Goal: Task Accomplishment & Management: Complete application form

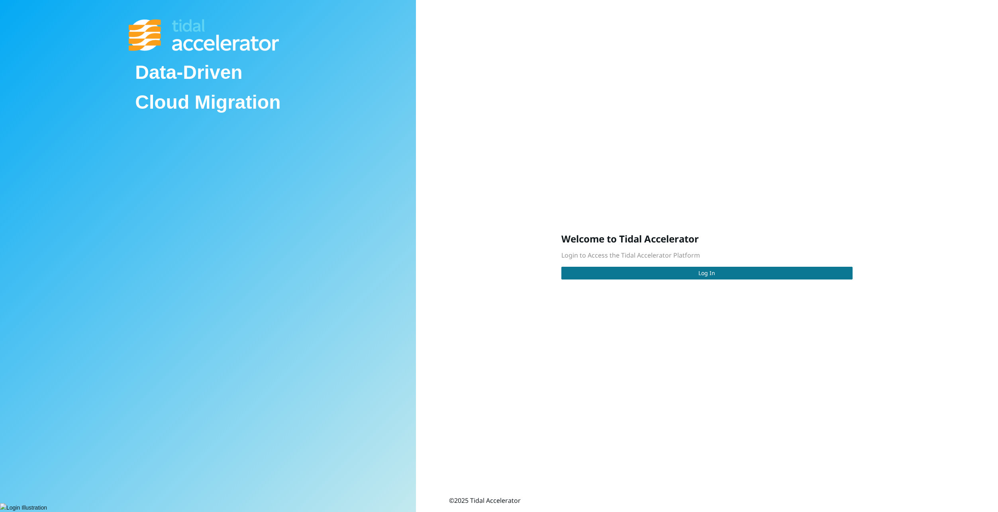
click at [722, 274] on button "Log In" at bounding box center [706, 273] width 291 height 13
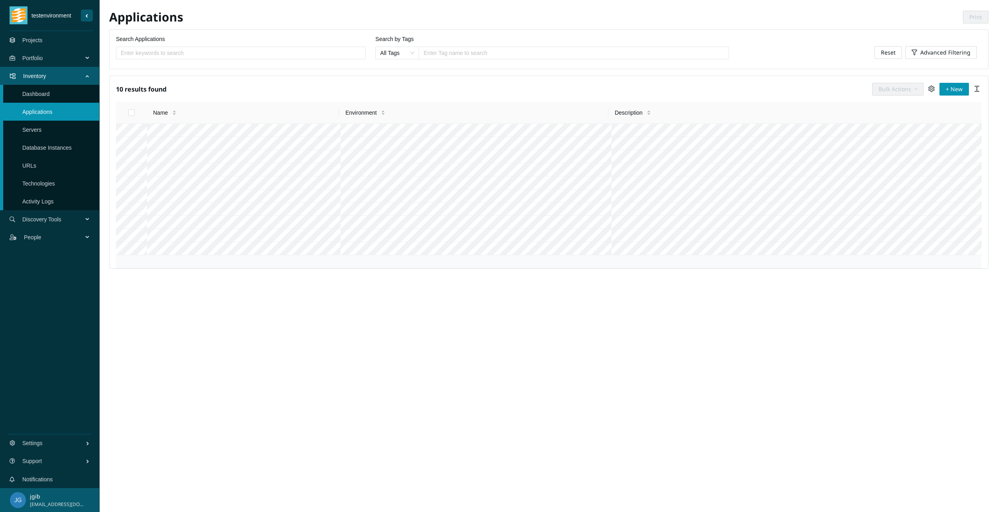
click at [38, 132] on link "Servers" at bounding box center [31, 130] width 19 height 6
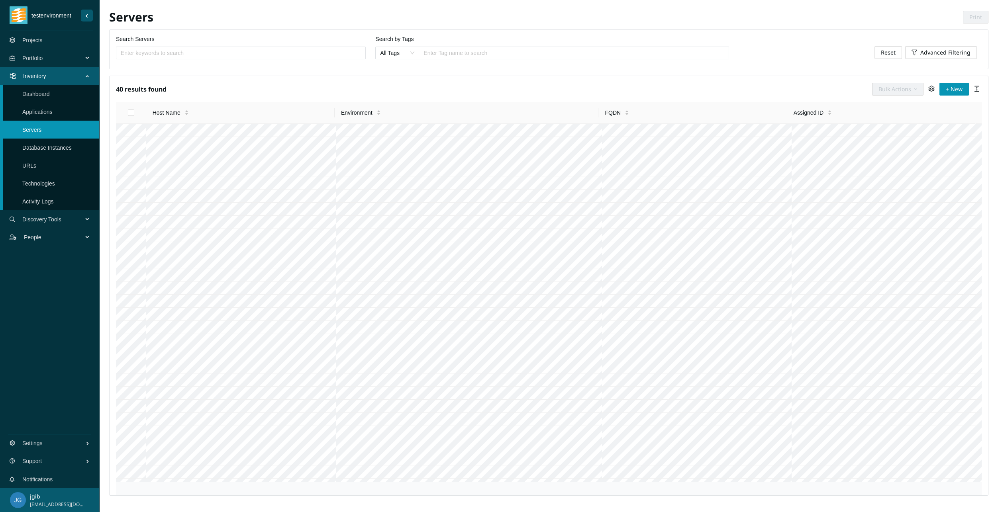
click at [44, 147] on link "Database Instances" at bounding box center [46, 148] width 49 height 6
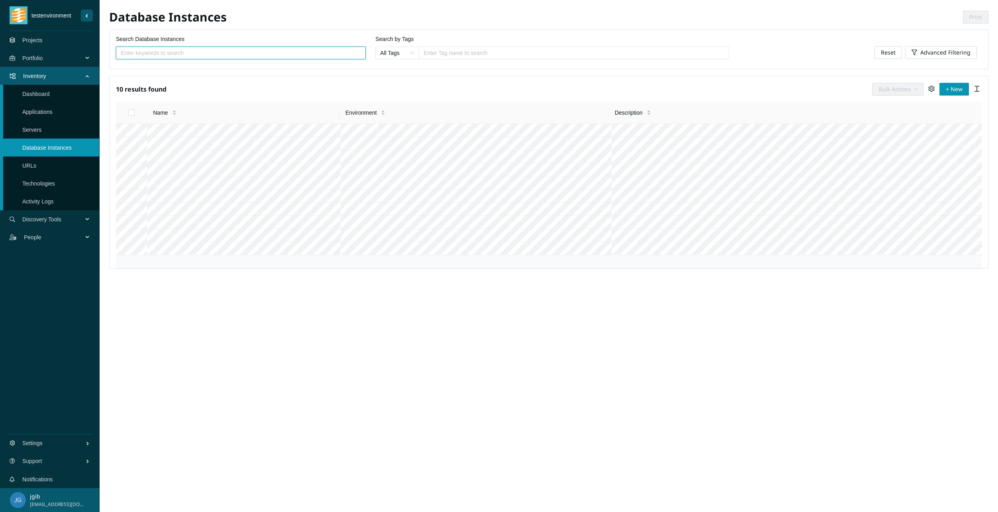
click at [34, 61] on span "Portfolio" at bounding box center [54, 58] width 64 height 24
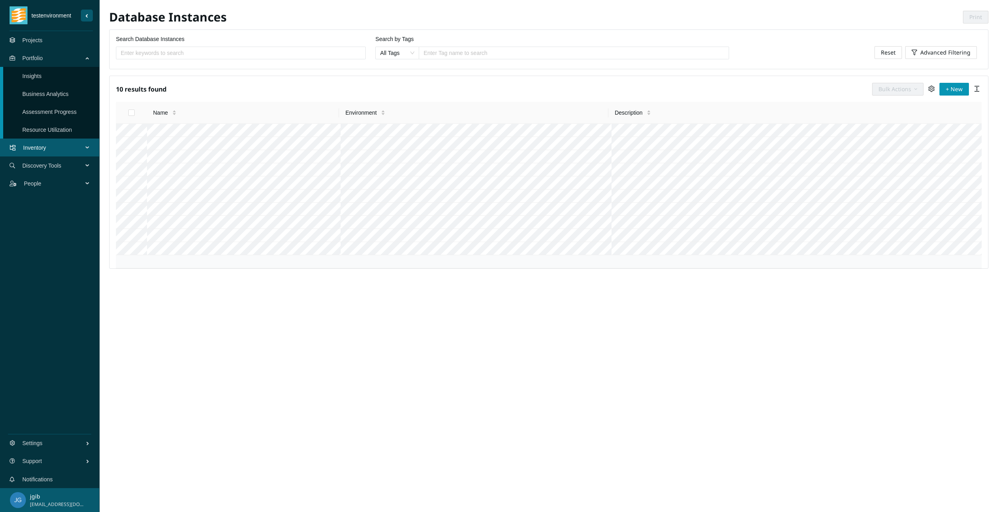
click at [33, 162] on span "Discovery Tools" at bounding box center [54, 166] width 64 height 24
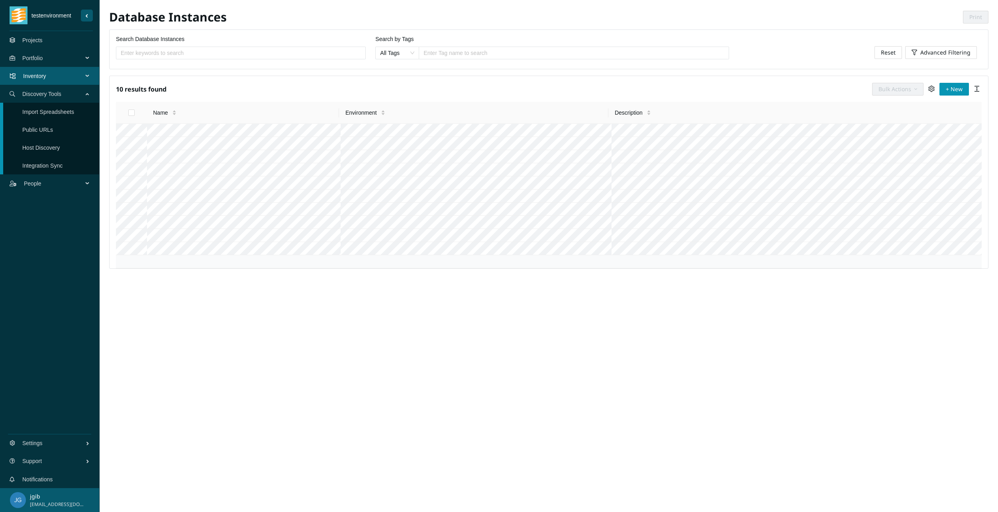
click at [43, 109] on link "Import Spreadsheets" at bounding box center [48, 112] width 52 height 6
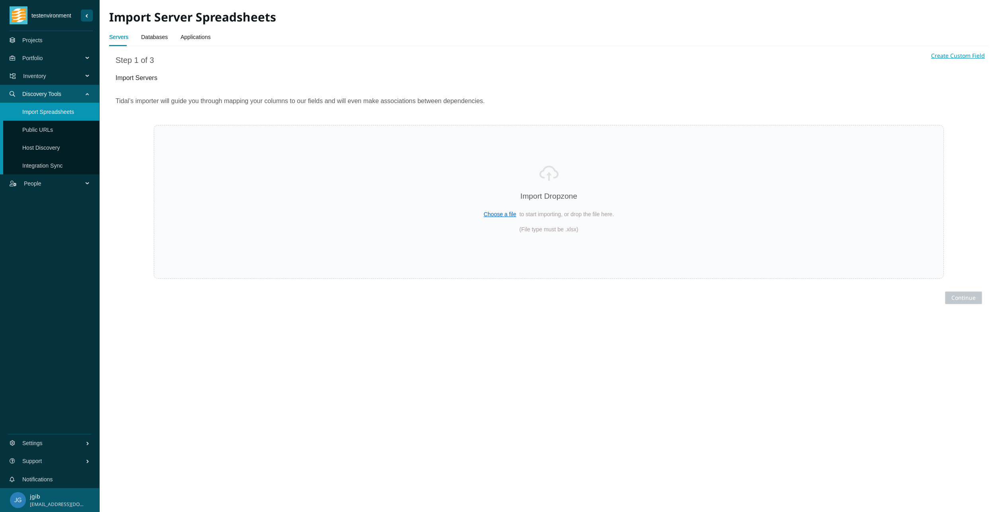
click at [149, 39] on link "Databases" at bounding box center [154, 37] width 27 height 16
click at [186, 38] on link "Applications" at bounding box center [195, 37] width 30 height 16
click at [153, 37] on link "Databases" at bounding box center [154, 37] width 27 height 16
click at [120, 34] on link "Servers" at bounding box center [118, 37] width 19 height 16
select select "Host Name"
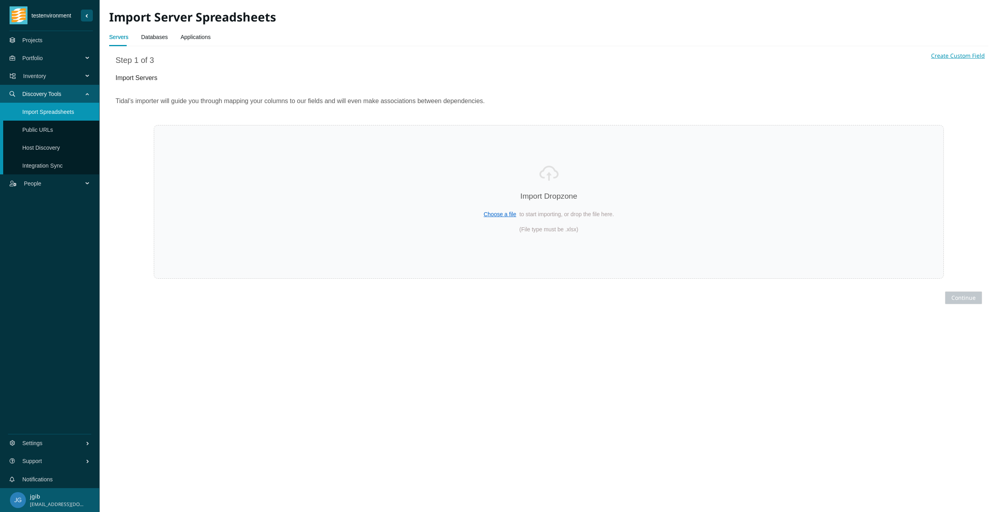
select select "Description"
select select "FQDN"
select select "Environment name"
select select "Assigned ID"
select select "RAM Allocated ([GEOGRAPHIC_DATA])"
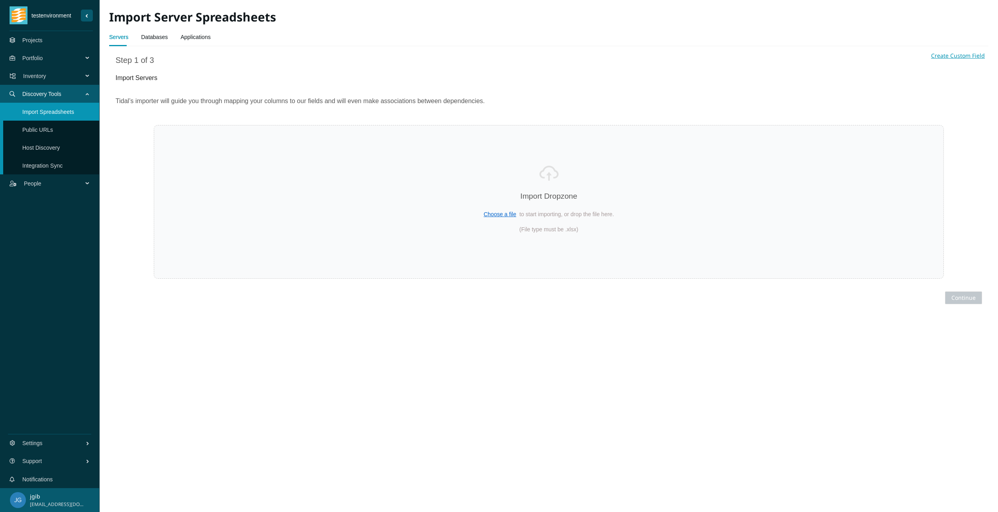
select select "Storage Allocated (GB)"
select select "Storage Used ([GEOGRAPHIC_DATA])"
select select "Role"
select select "Logical CPU Count"
select select "RAM Used ([GEOGRAPHIC_DATA])"
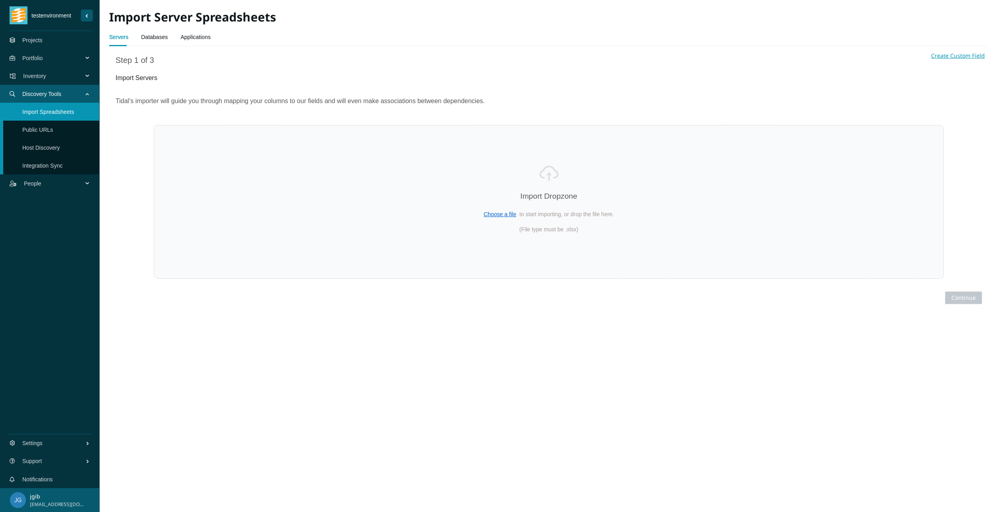
select select "CPU Name"
select select "Operating System"
select select "Operating System Version"
select select "IP Addresses address"
select select "Migrated"
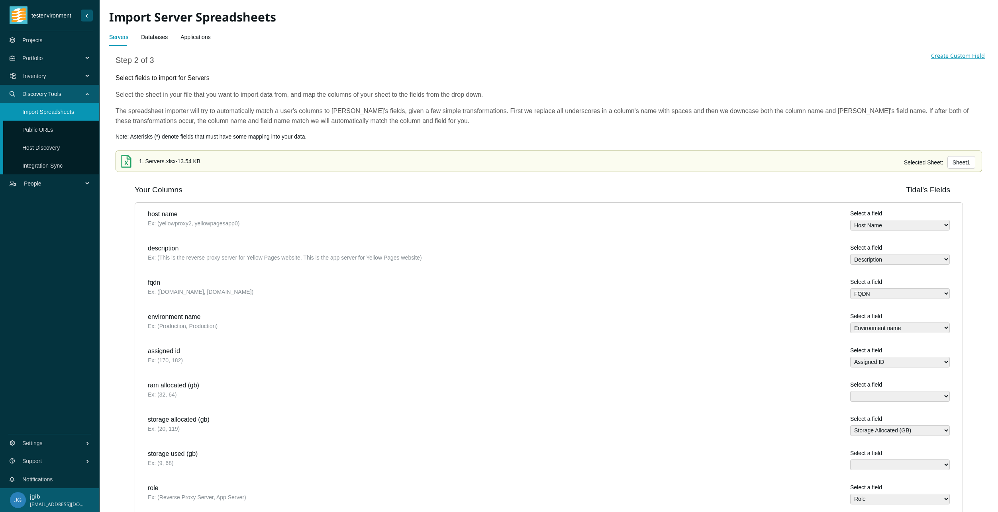
click at [147, 36] on link "Databases" at bounding box center [154, 37] width 27 height 16
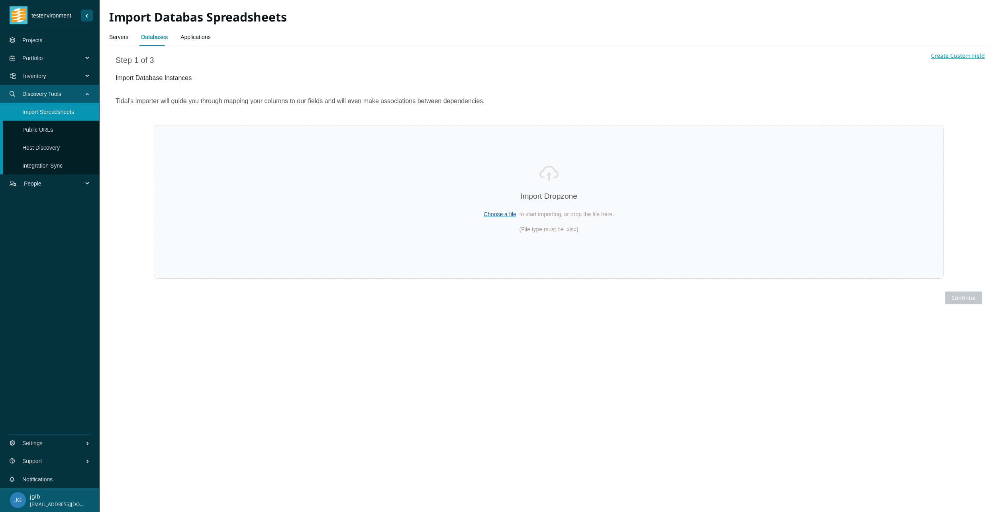
click at [113, 41] on link "Servers" at bounding box center [118, 37] width 19 height 16
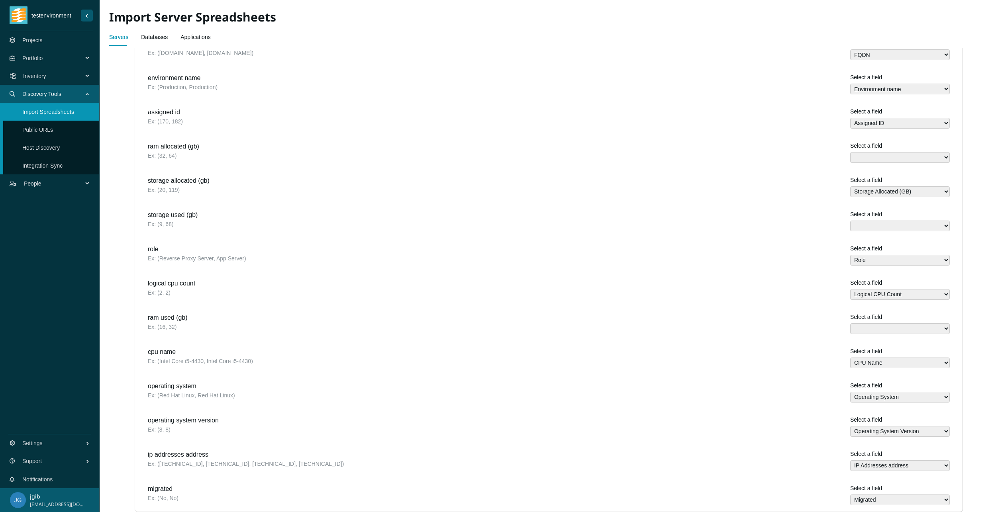
scroll to position [277, 0]
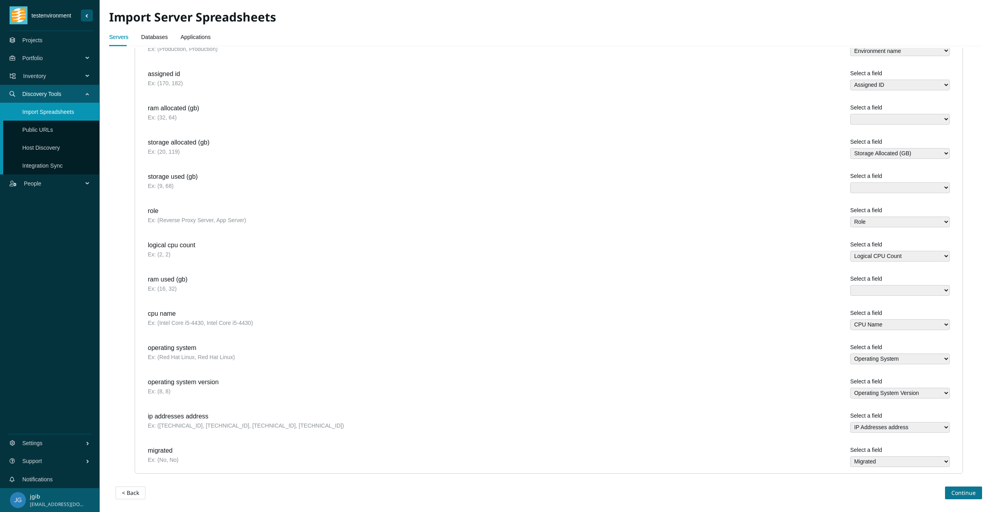
click at [951, 492] on span "Continue" at bounding box center [963, 493] width 24 height 9
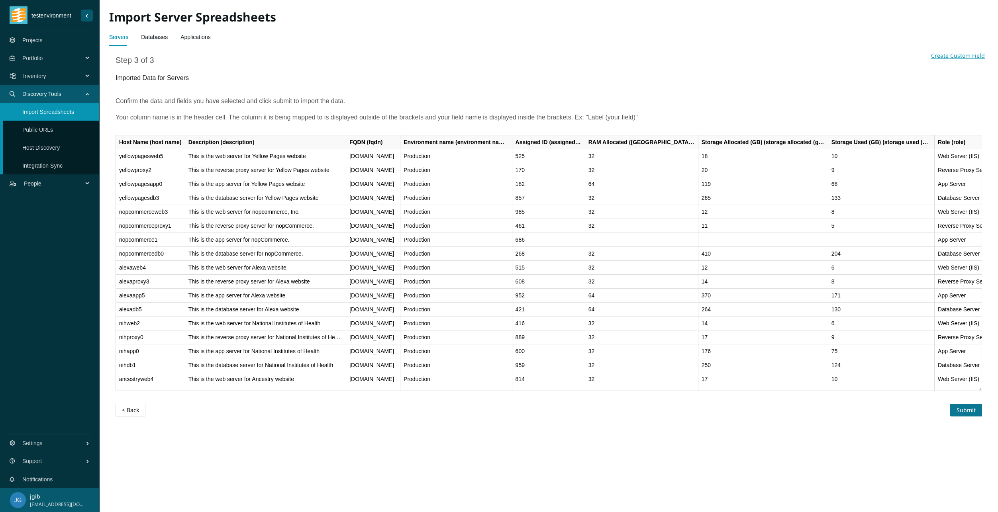
click at [969, 409] on span "Submit" at bounding box center [966, 410] width 19 height 9
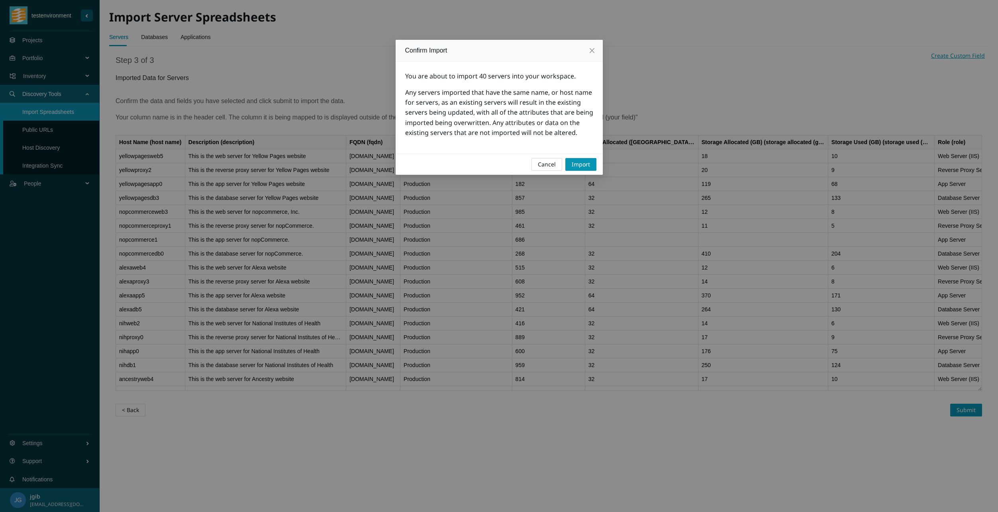
click at [579, 157] on div "Cancel Import" at bounding box center [499, 164] width 207 height 21
click at [583, 167] on span "Import" at bounding box center [581, 164] width 18 height 9
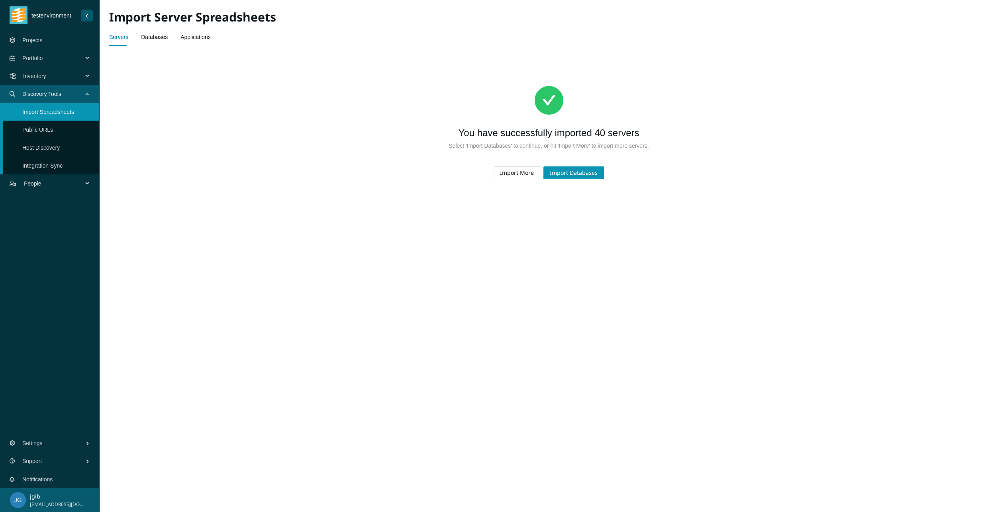
click at [149, 37] on link "Databases" at bounding box center [154, 37] width 27 height 16
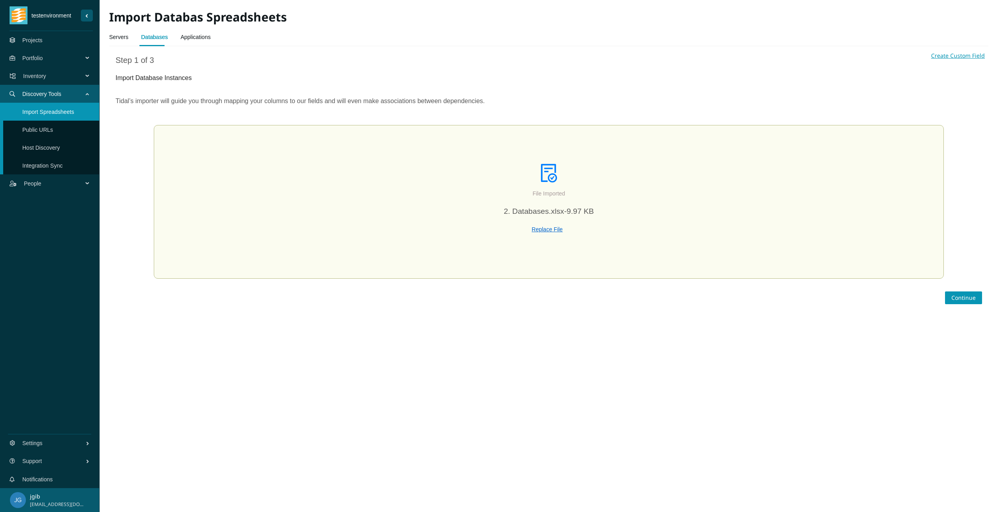
select select "Name"
select select "Description"
select select "Environment name"
select select "Database Path"
select select "Database Size (MB)"
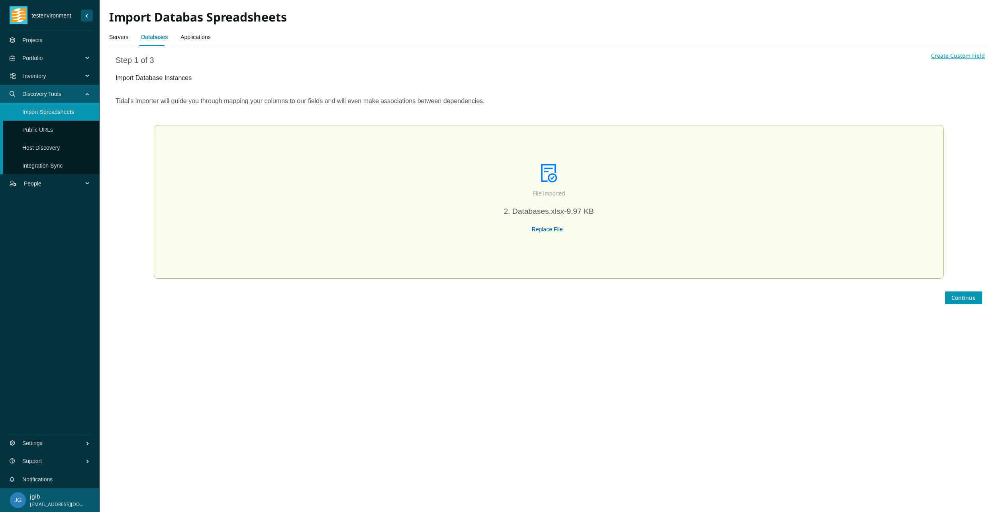
select select "Server host name"
select select "Migrated"
select select "Database Engine name"
select select "Database Version"
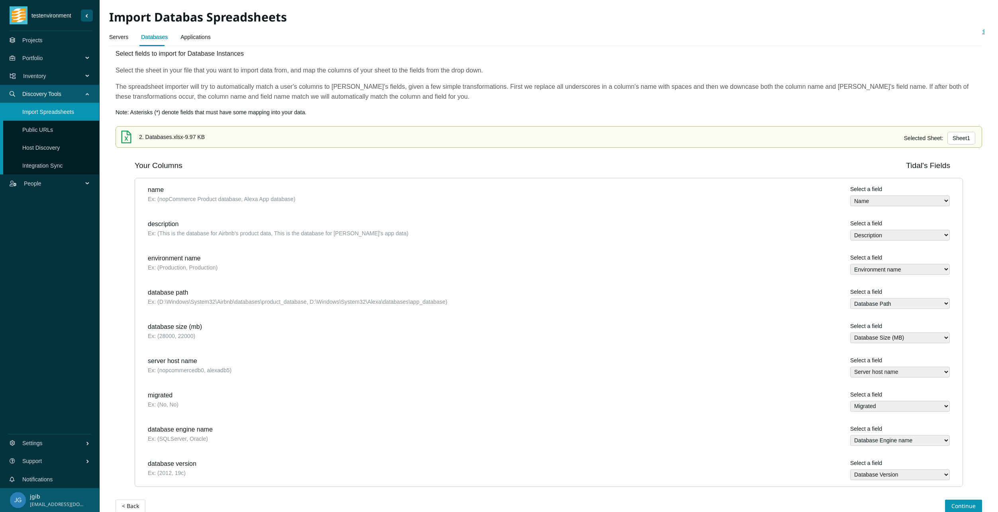
scroll to position [37, 0]
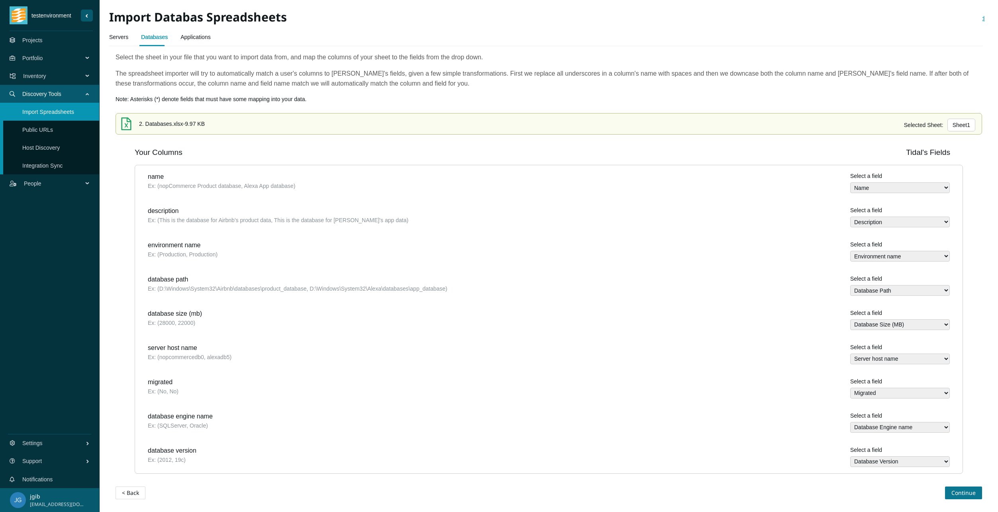
click at [951, 491] on span "Continue" at bounding box center [963, 493] width 24 height 9
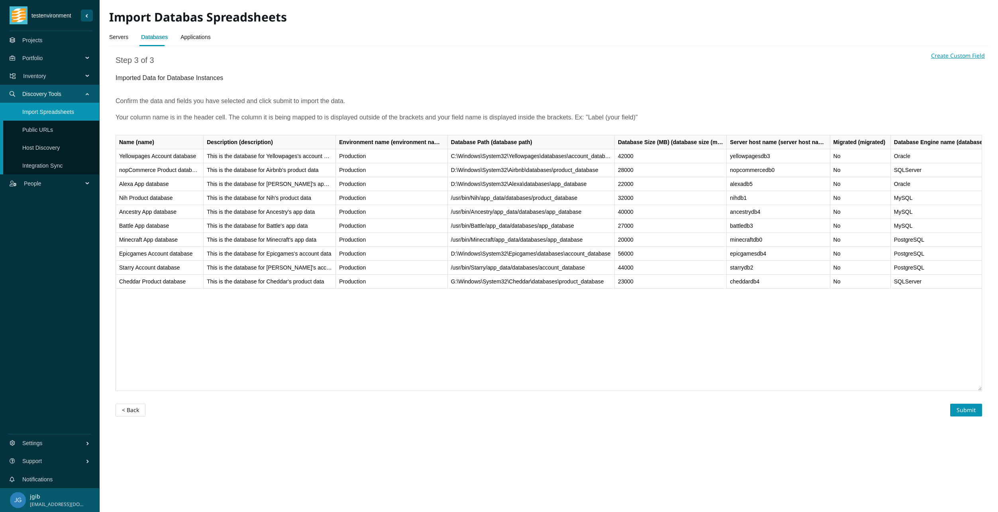
scroll to position [0, 0]
click at [961, 402] on div "< Back Submit" at bounding box center [549, 403] width 867 height 25
click at [963, 409] on span "Submit" at bounding box center [966, 410] width 19 height 9
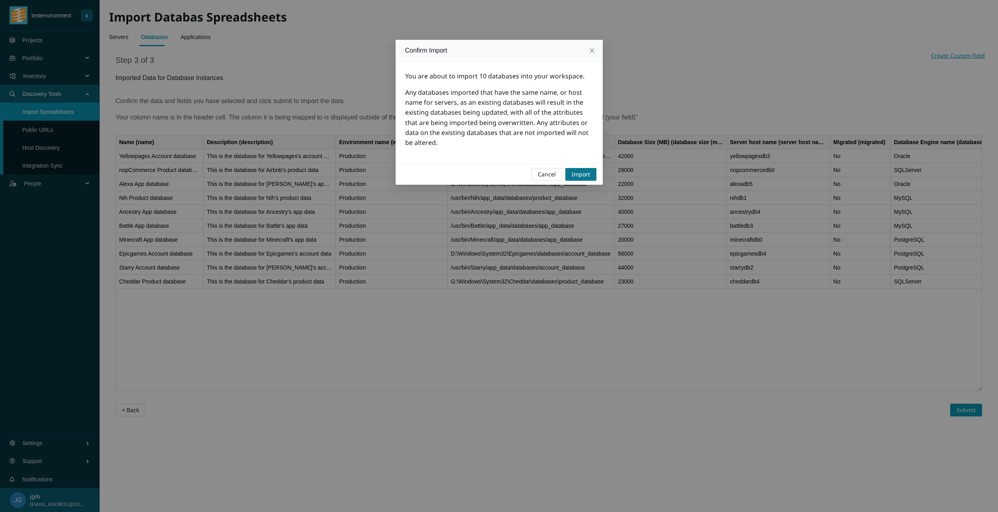
click at [591, 177] on button "Import" at bounding box center [580, 174] width 31 height 13
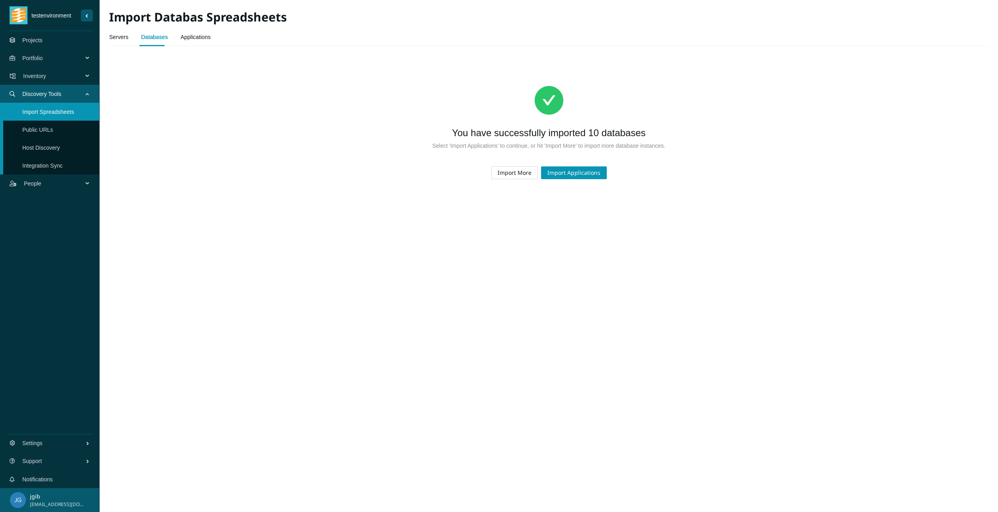
click at [184, 37] on link "Applications" at bounding box center [195, 37] width 30 height 16
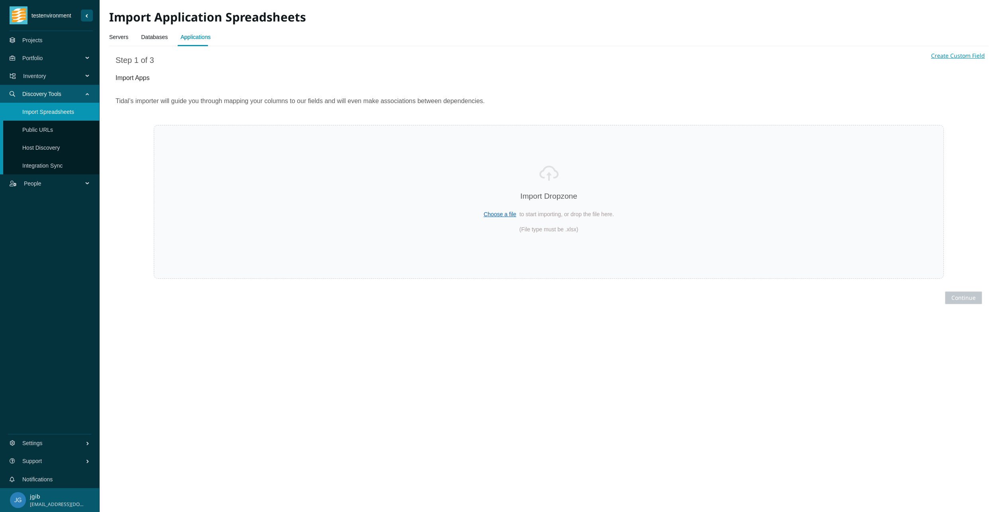
select select "Name"
select select "Description"
select select "URLs"
select select "Business Owner name"
select select "Regulated Requirements"
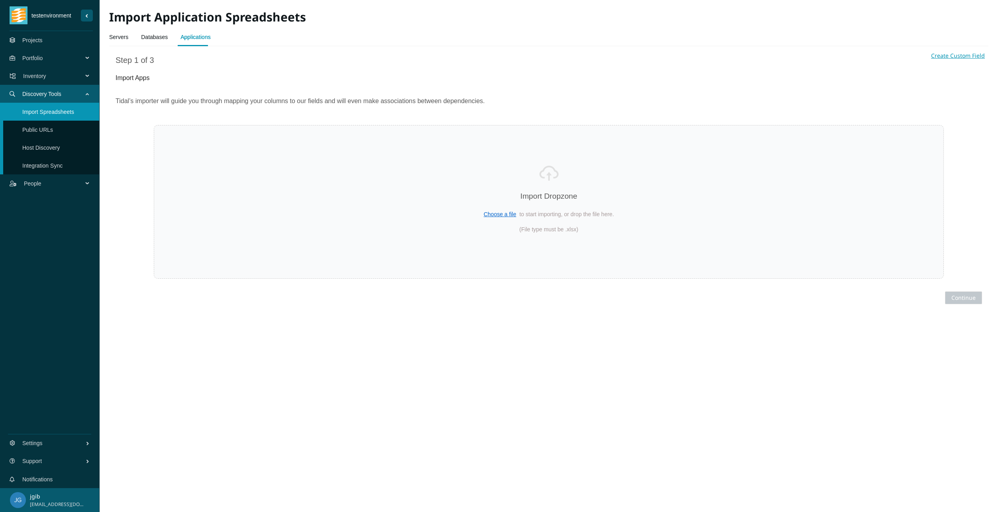
select select "Person Hours Saved"
select select "Technical Lead name"
select select "Annual Hosting Costs"
select select "Total Users"
select select "Annual Staff Costs"
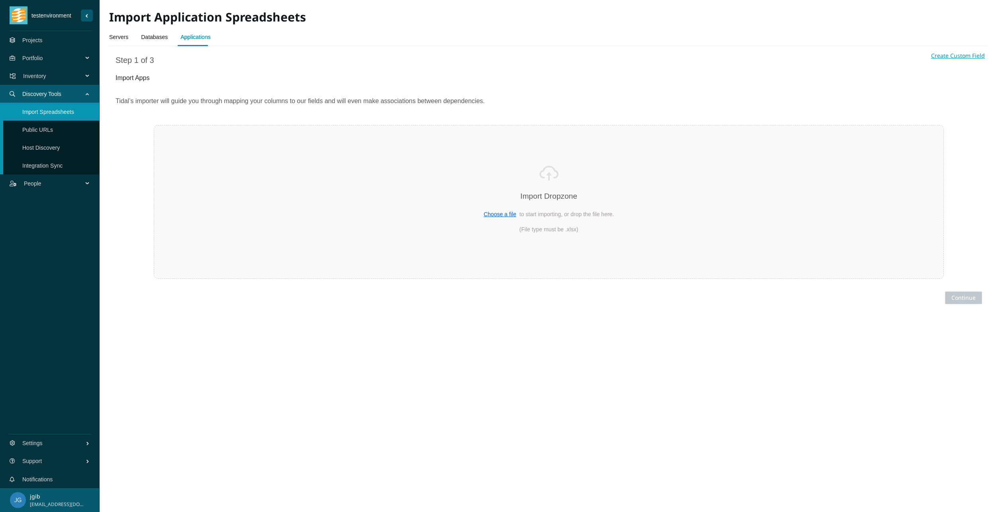
select select "Revenue"
select select "Transition Type"
select select "Environment name"
select select "Frequency Of Deployments"
select select "Uptime Requirements"
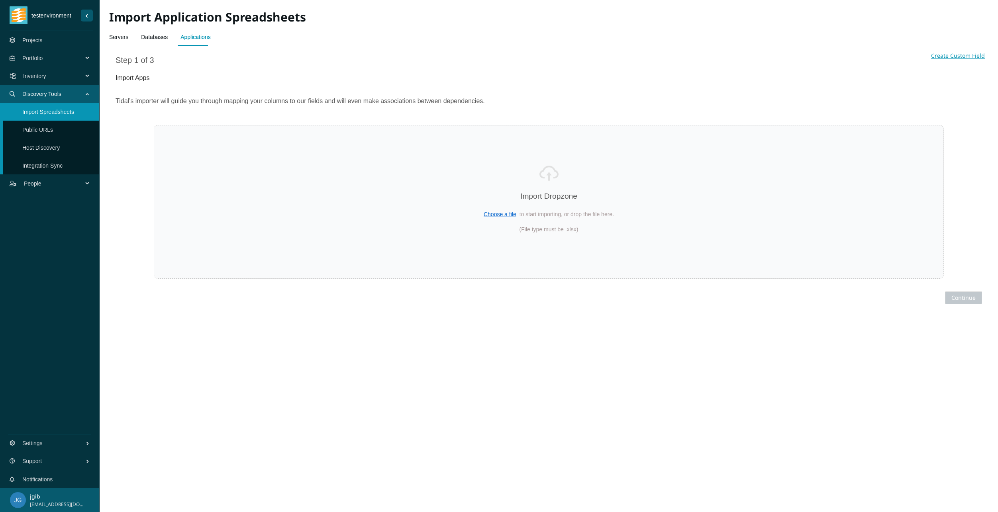
select select "Data Sensitivity"
select select "Source Code Controlled"
select select "Continuous Delivery"
select select "Can Run On Linux"
select select "PII"
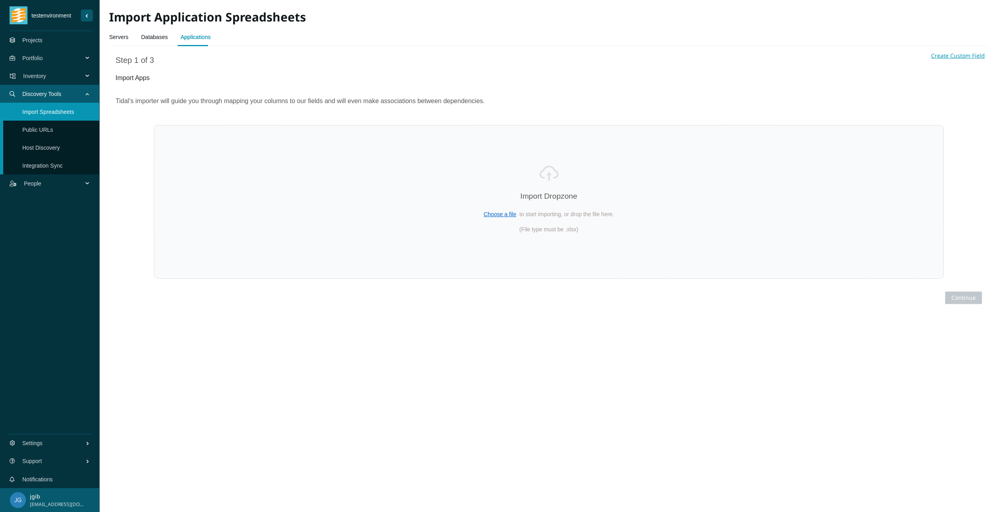
select select "Legal Holds"
select select "COTS"
select select "Business Continuity Plan"
select select "End Of Support Date"
select select "Dependencies"
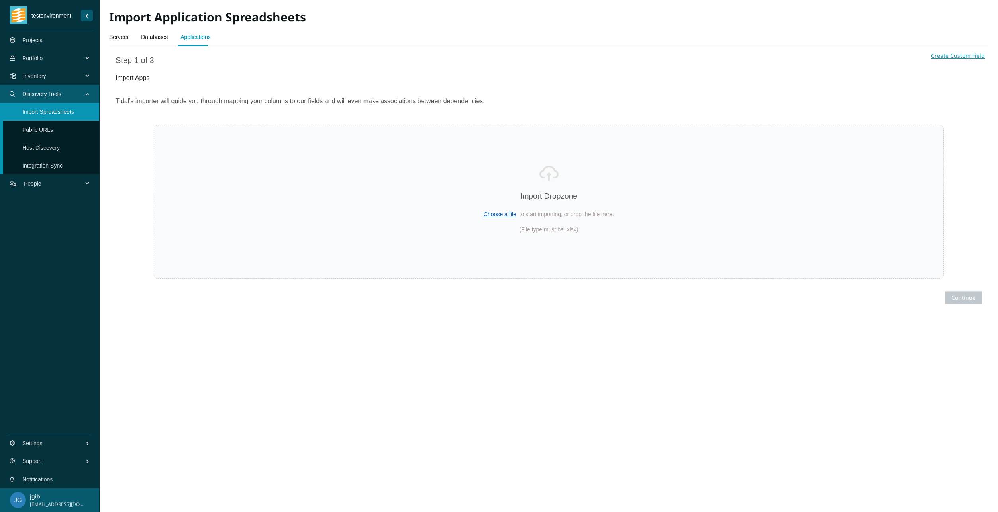
select select "Server host names"
select select "Database Instance names"
select select "Estimated Migration Cost"
select select "Forecasted Cost (Annually)"
select select "Replatform Cost (Annually)"
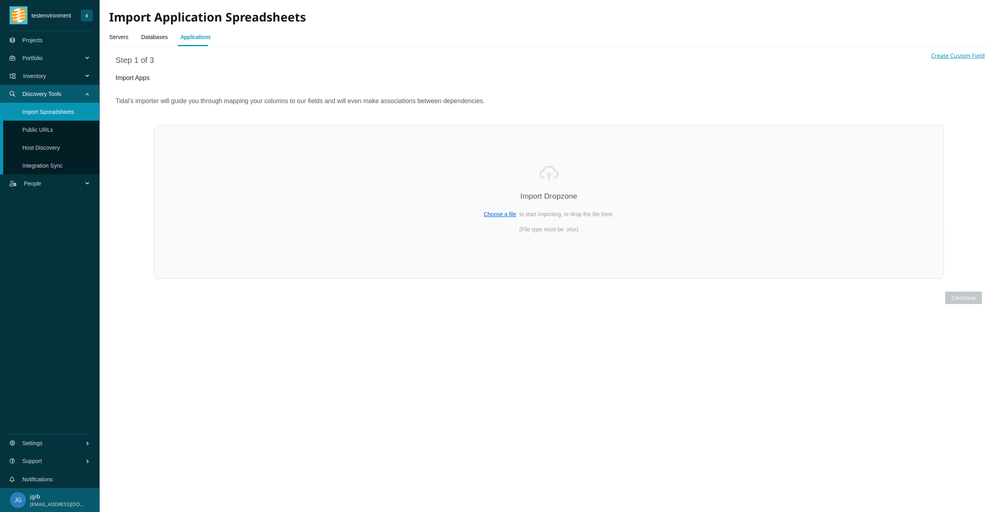
select select "Rehost Cost (Annually)"
select select "Repurchase Cost (Annually)"
select select "Migrated"
select select "Cloud names"
select select "Source Code Location"
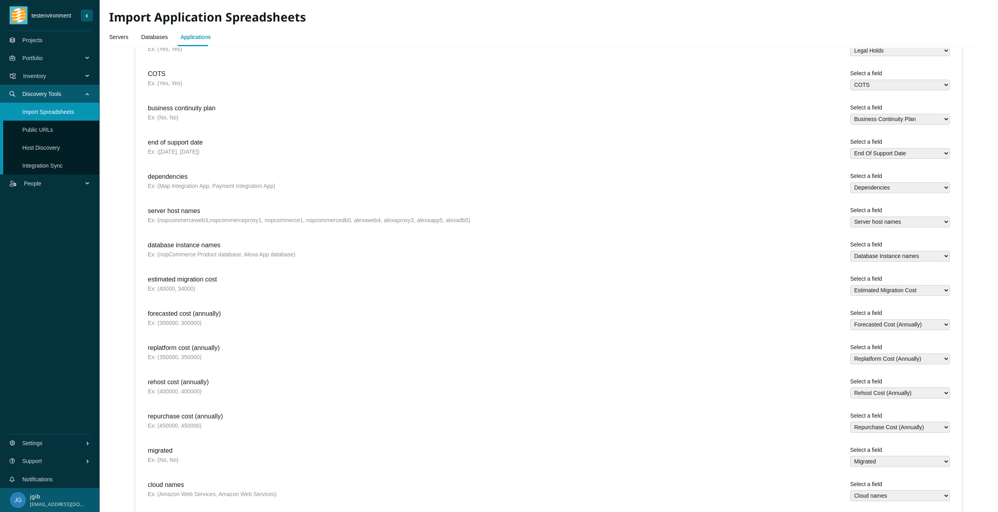
scroll to position [928, 0]
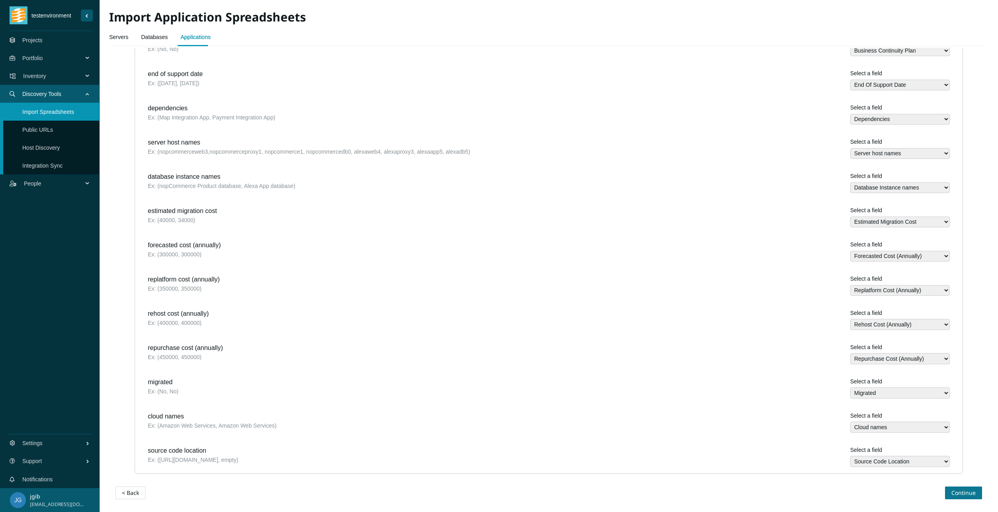
click at [966, 494] on span "Continue" at bounding box center [963, 493] width 24 height 9
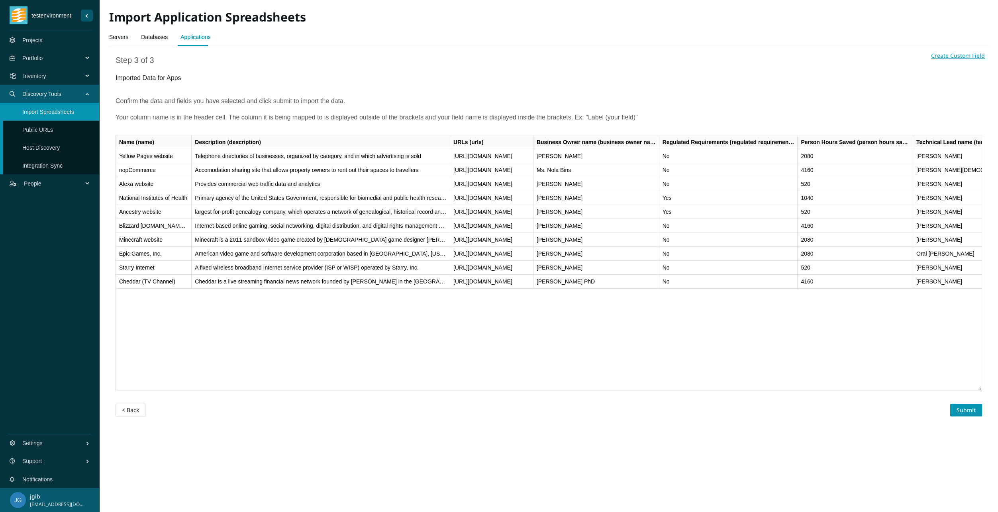
scroll to position [0, 0]
click at [967, 412] on span "Submit" at bounding box center [966, 410] width 19 height 9
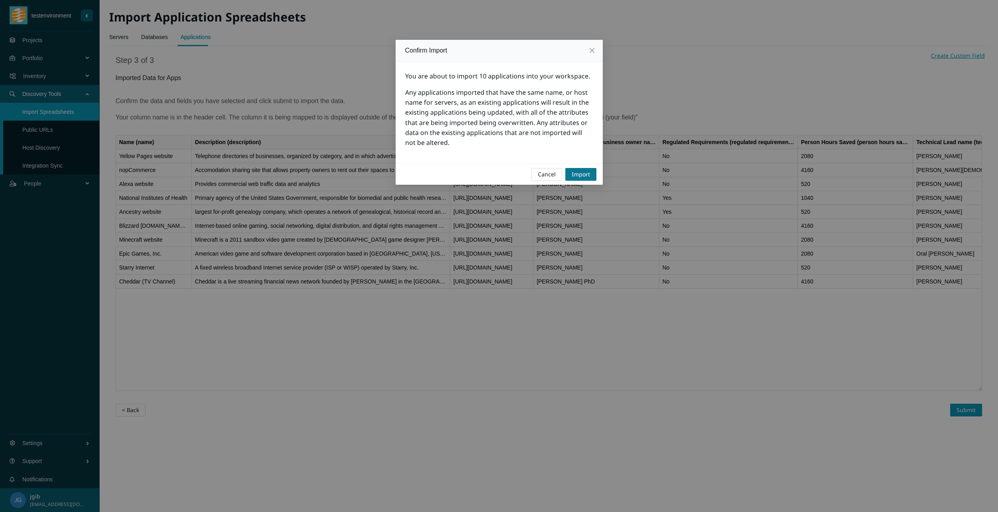
click at [586, 175] on span "Import" at bounding box center [581, 174] width 18 height 9
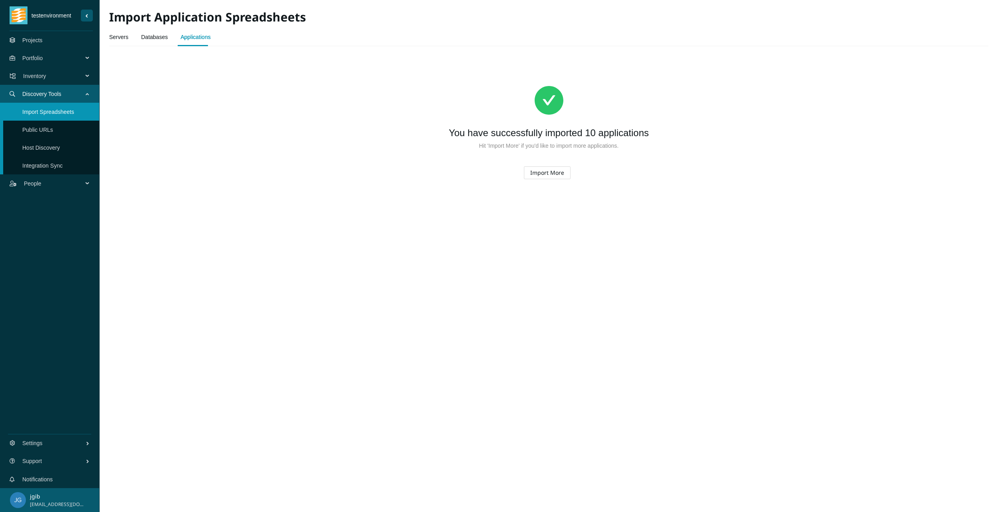
click at [116, 40] on link "Servers" at bounding box center [118, 37] width 19 height 16
click at [164, 37] on link "Databases" at bounding box center [154, 37] width 27 height 16
click at [43, 43] on link "Projects" at bounding box center [32, 40] width 20 height 6
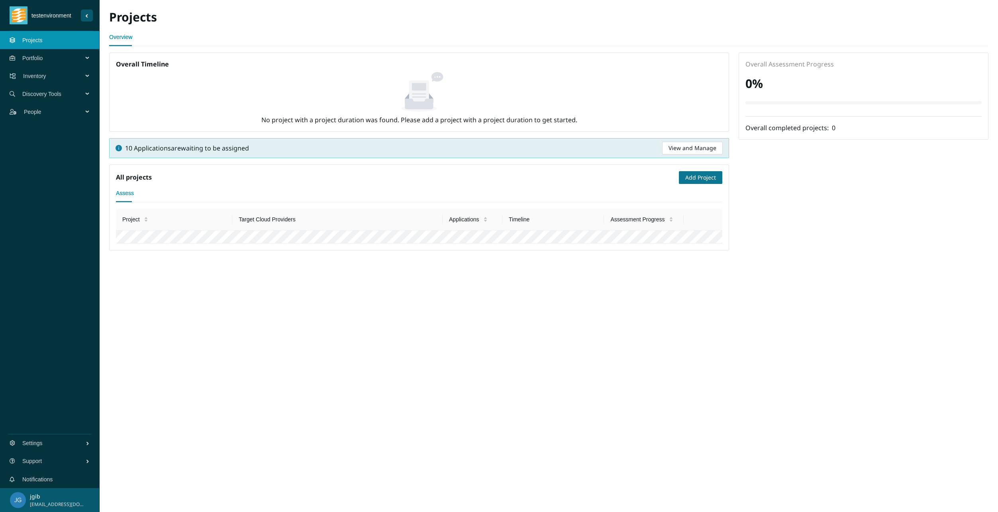
click at [697, 180] on span "Add Project" at bounding box center [700, 177] width 31 height 9
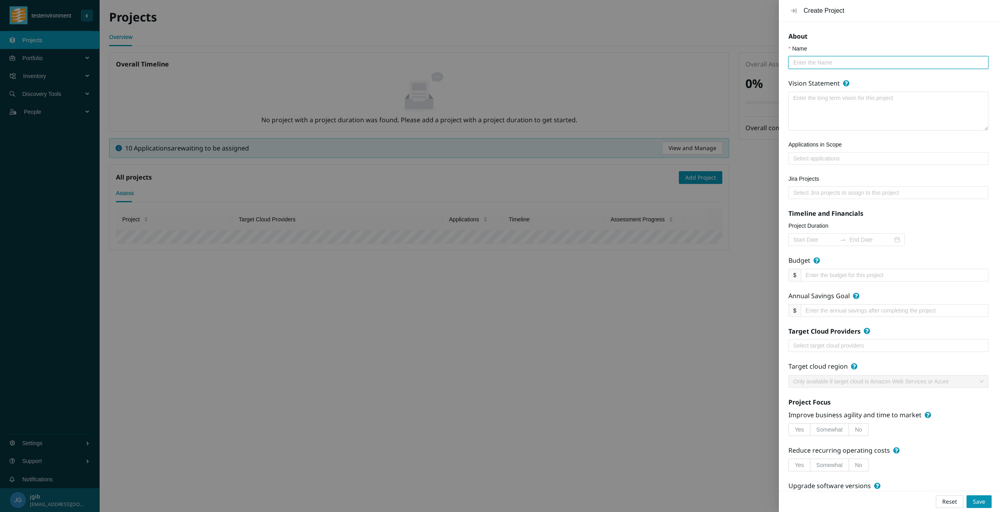
click at [869, 63] on input "Name" at bounding box center [885, 62] width 184 height 9
type input "t"
type input "schoolbus"
click at [972, 501] on button "Save" at bounding box center [979, 502] width 25 height 13
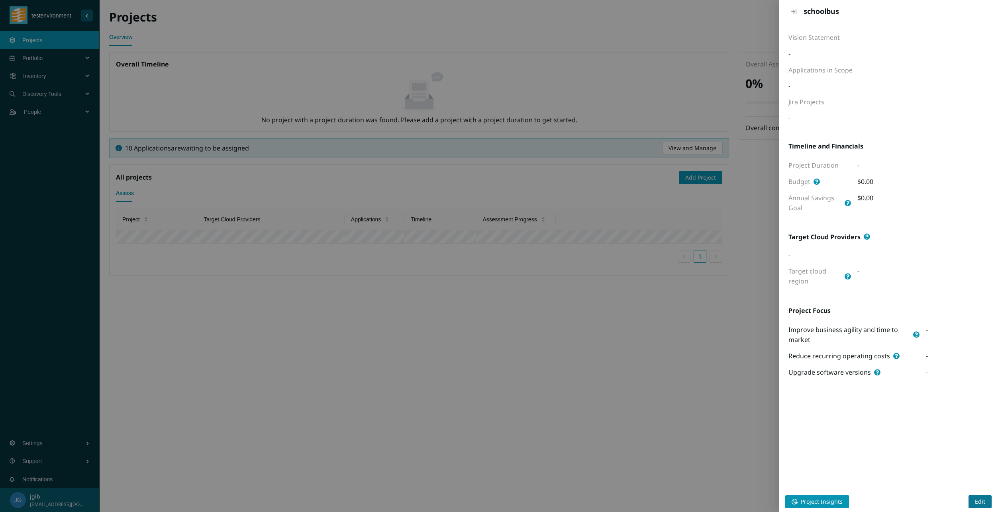
click at [982, 499] on span "Edit" at bounding box center [980, 502] width 10 height 9
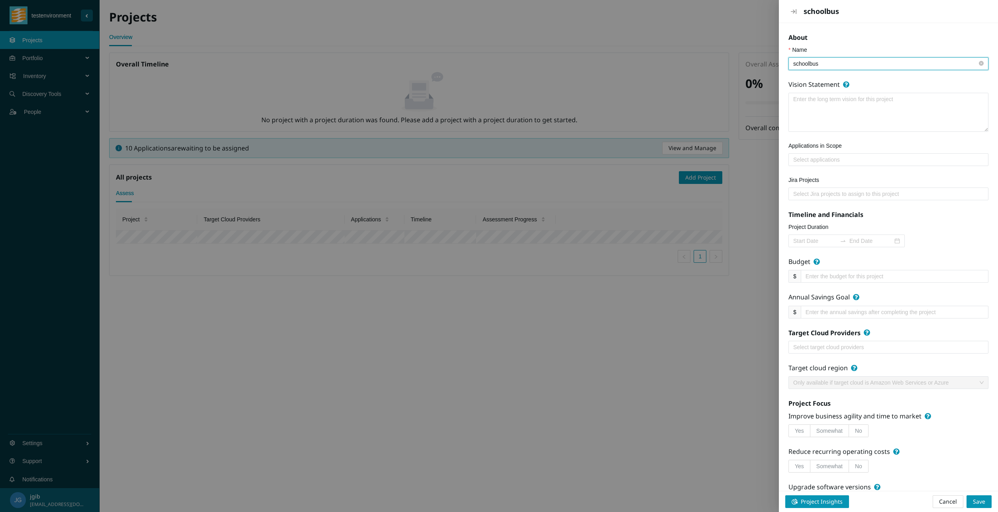
click at [694, 458] on div at bounding box center [499, 256] width 998 height 512
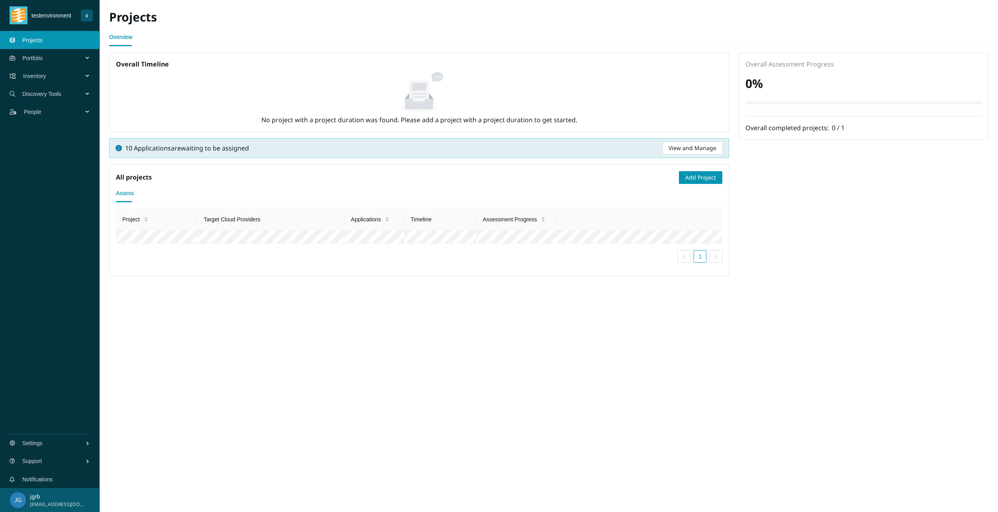
click at [61, 58] on span "Portfolio" at bounding box center [54, 58] width 64 height 24
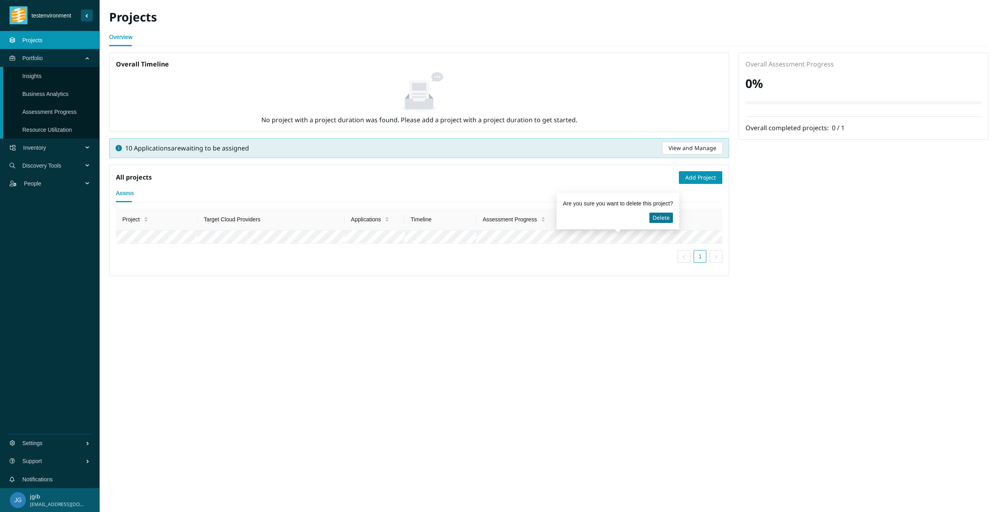
click at [659, 221] on span "Delete" at bounding box center [661, 218] width 17 height 9
click at [50, 148] on span "Inventory" at bounding box center [54, 148] width 63 height 24
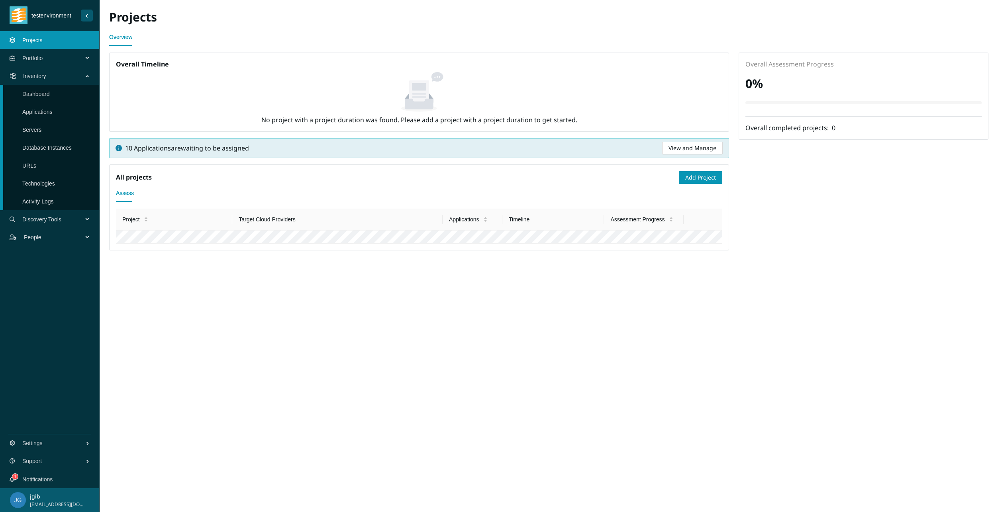
click at [50, 112] on link "Applications" at bounding box center [37, 112] width 30 height 6
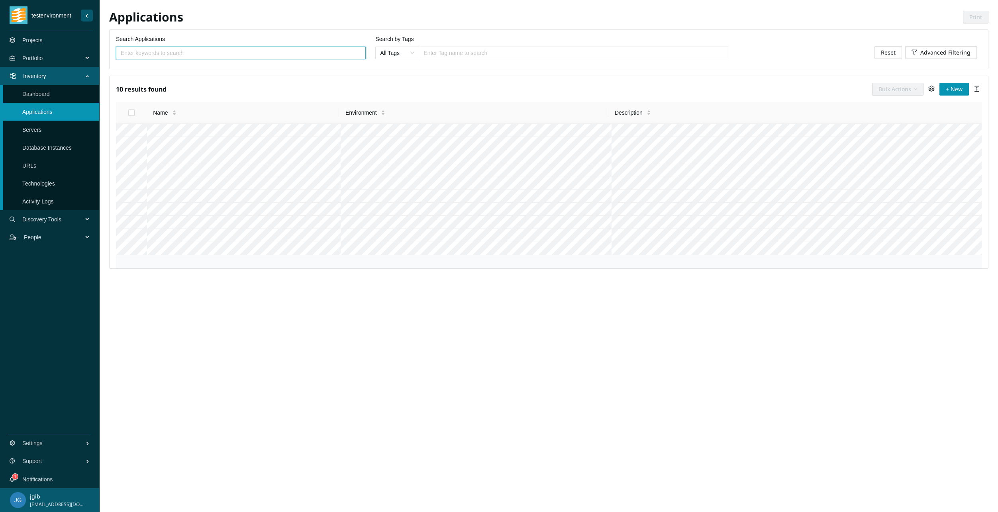
click at [49, 217] on span "Discovery Tools" at bounding box center [54, 220] width 64 height 24
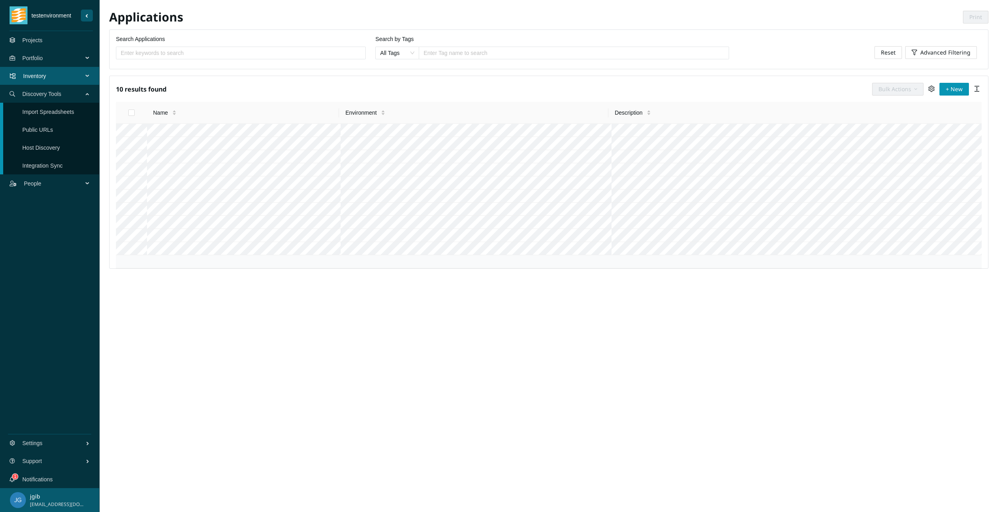
click at [36, 114] on link "Import Spreadsheets" at bounding box center [48, 112] width 52 height 6
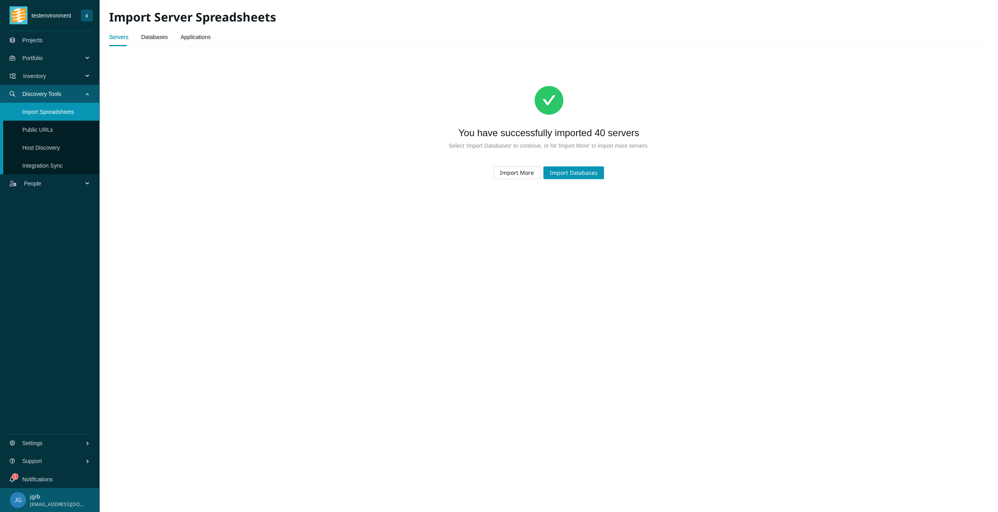
click at [514, 174] on span "Import More" at bounding box center [517, 173] width 34 height 9
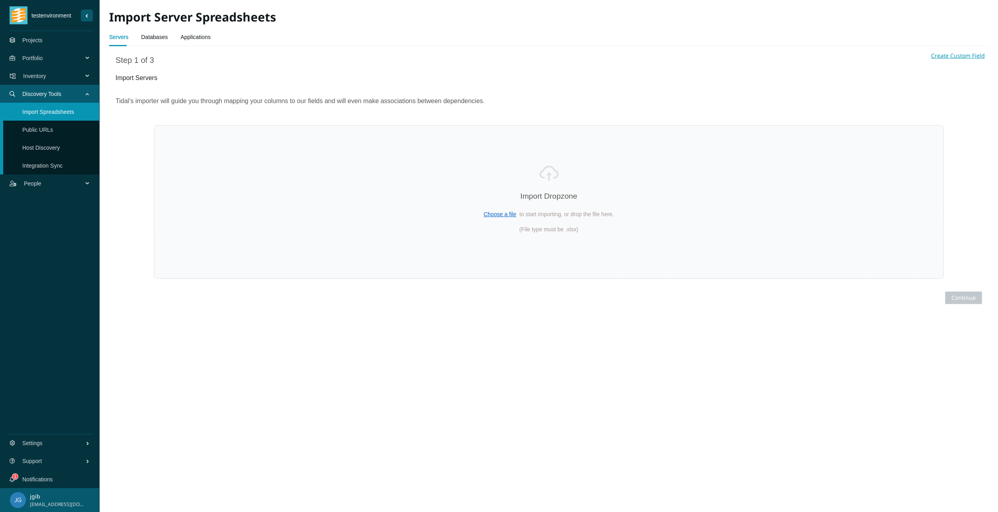
drag, startPoint x: 80, startPoint y: 9, endPoint x: 86, endPoint y: 12, distance: 6.8
click at [82, 10] on div "testenvironment" at bounding box center [51, 15] width 83 height 31
click at [44, 502] on span "[EMAIL_ADDRESS][DOMAIN_NAME]" at bounding box center [57, 505] width 55 height 8
click at [49, 499] on p "jgib" at bounding box center [57, 496] width 55 height 9
click at [81, 500] on button "jgib jgib@softchoice.com" at bounding box center [49, 500] width 99 height 24
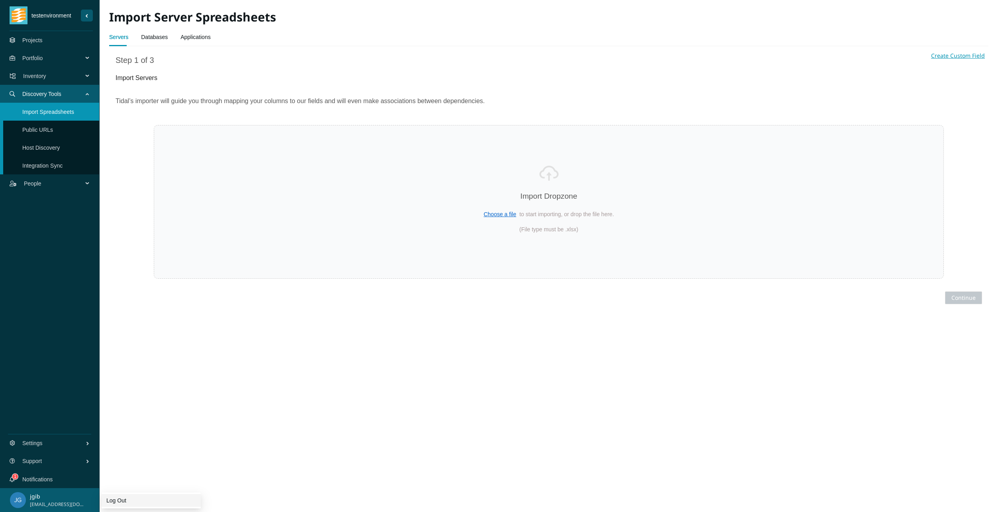
click at [113, 499] on div "Log Out" at bounding box center [151, 500] width 90 height 9
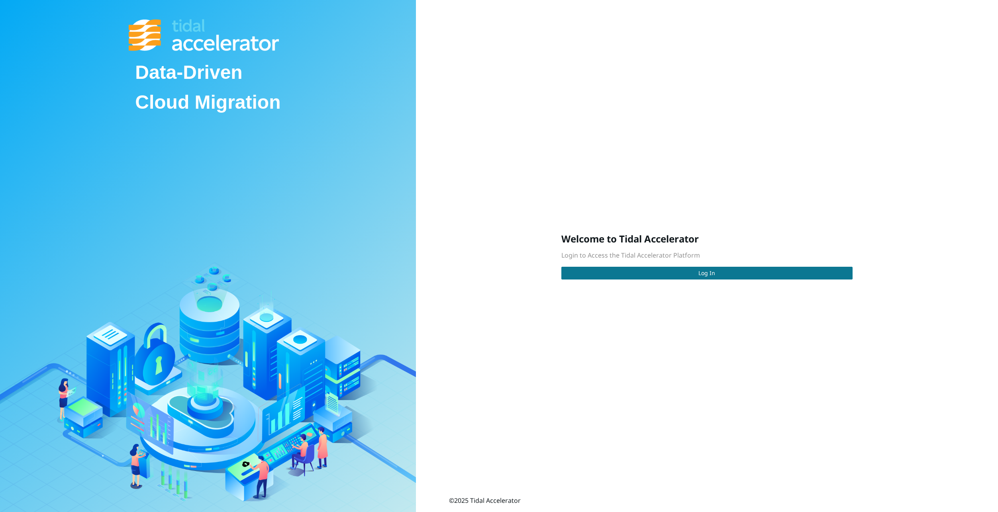
click at [648, 275] on button "Log In" at bounding box center [706, 273] width 291 height 13
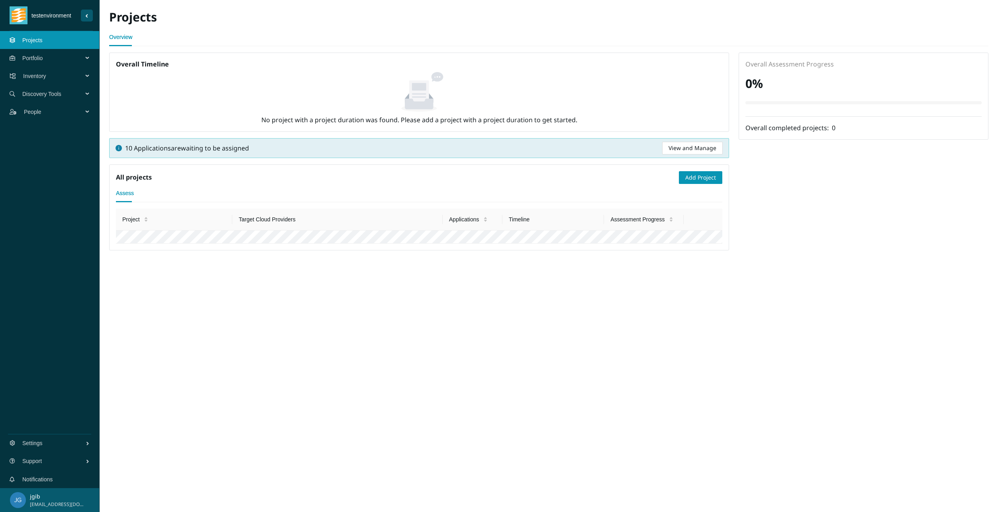
click at [61, 96] on span "Discovery Tools" at bounding box center [54, 94] width 64 height 24
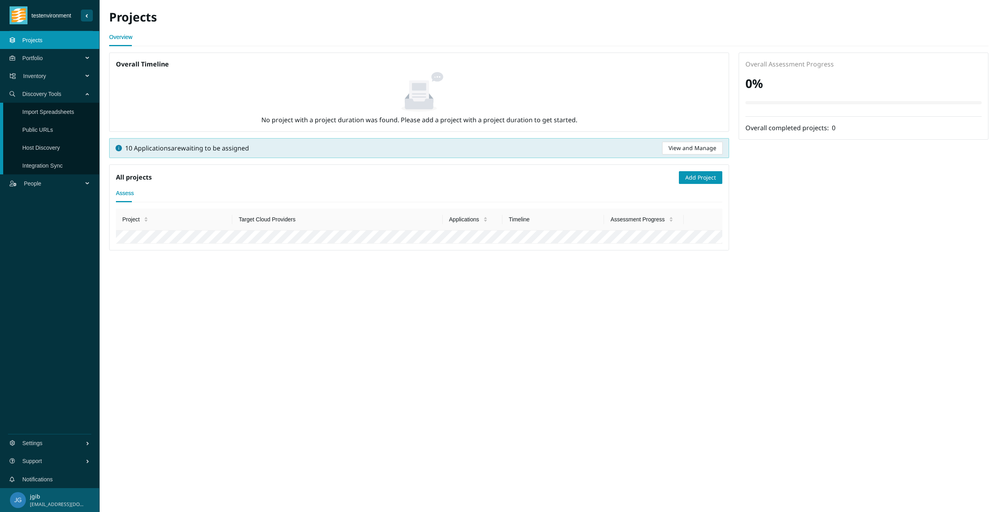
click at [48, 115] on link "Import Spreadsheets" at bounding box center [48, 112] width 52 height 6
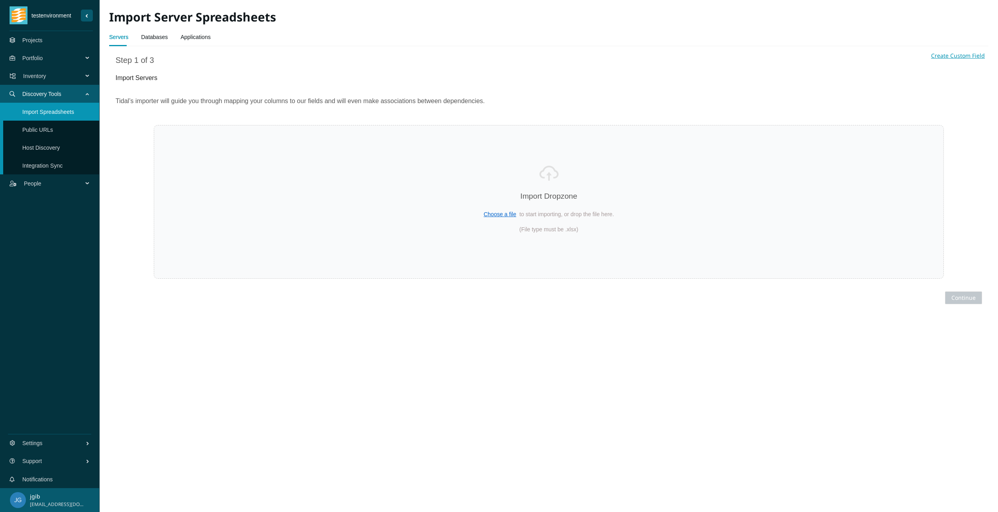
click at [37, 163] on link "Integration Sync" at bounding box center [42, 166] width 40 height 6
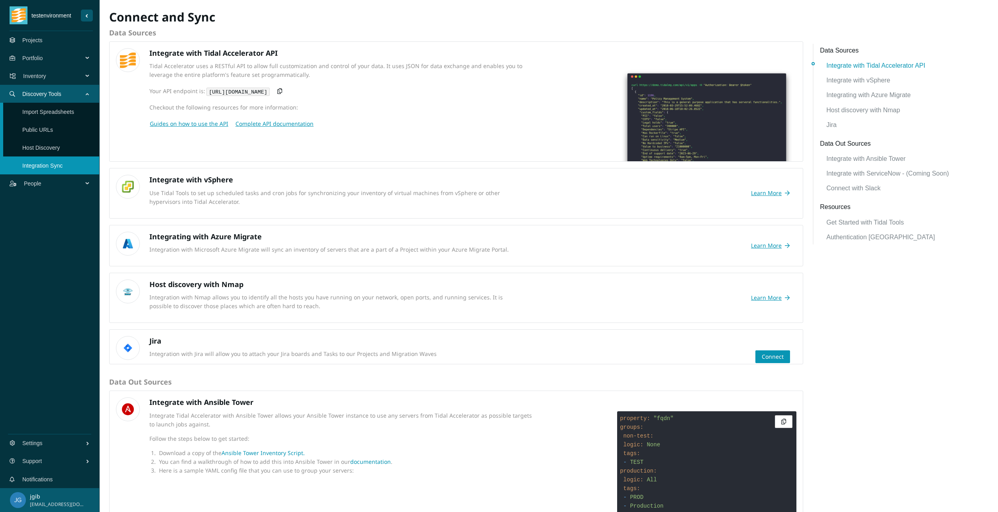
click at [24, 59] on span "Portfolio" at bounding box center [54, 58] width 64 height 24
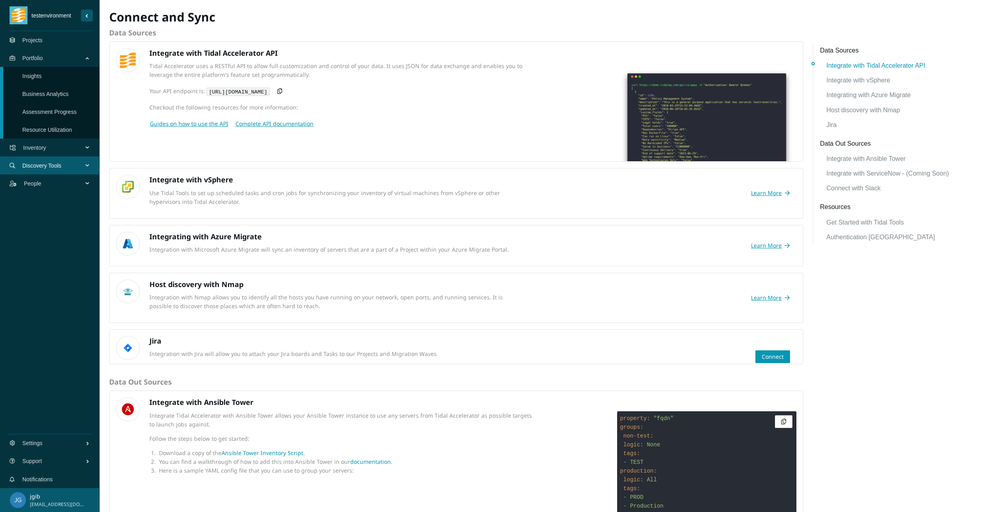
click at [37, 92] on link "Business Analytics" at bounding box center [45, 94] width 46 height 6
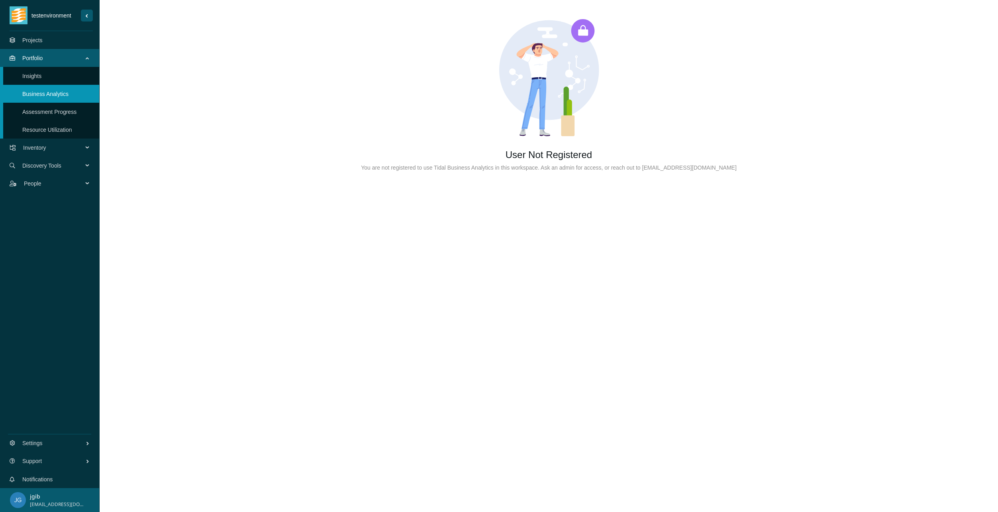
click at [37, 115] on link "Assessment Progress" at bounding box center [49, 112] width 54 height 6
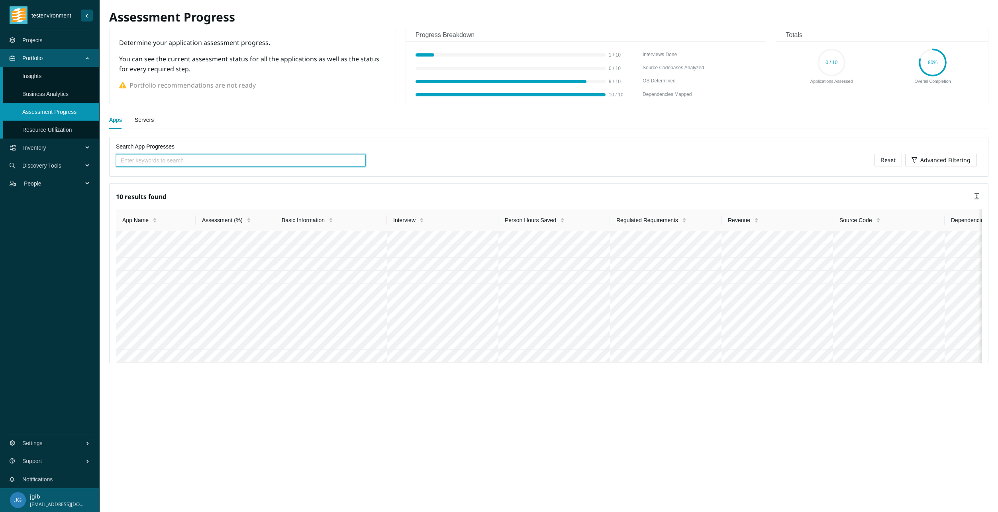
click at [47, 128] on link "Resource Utilization" at bounding box center [47, 130] width 50 height 6
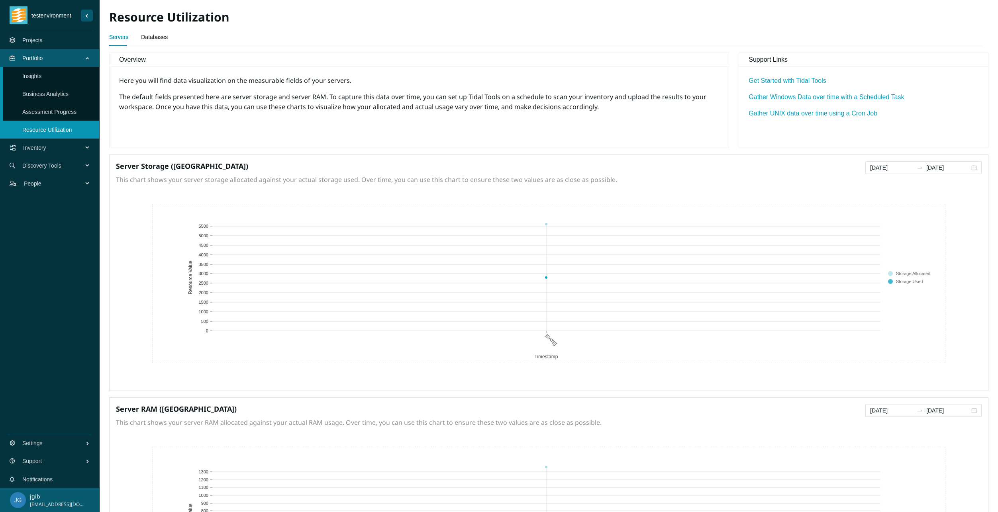
click at [42, 153] on span "Inventory" at bounding box center [54, 148] width 63 height 24
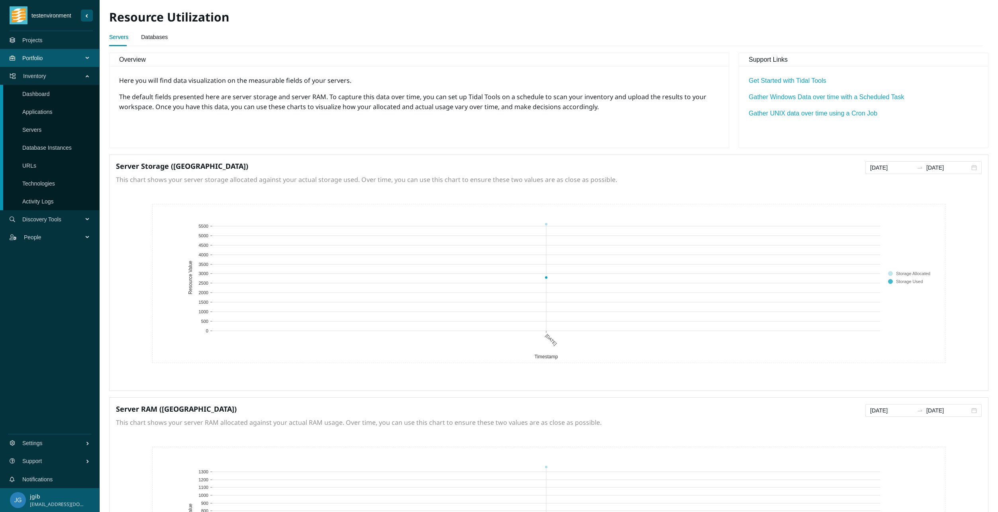
click at [57, 221] on span "Discovery Tools" at bounding box center [54, 220] width 64 height 24
click at [53, 184] on span "People" at bounding box center [55, 184] width 62 height 24
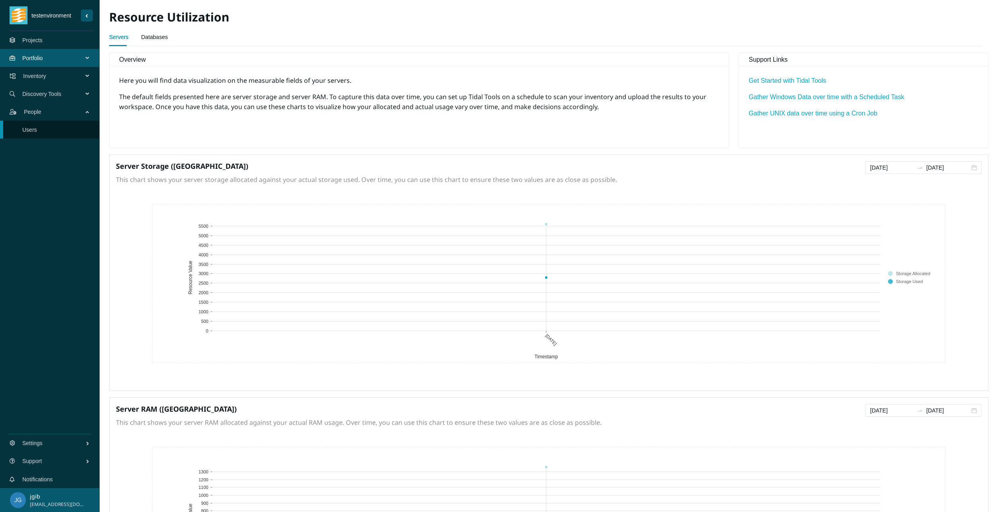
click at [43, 97] on span "Discovery Tools" at bounding box center [54, 94] width 64 height 24
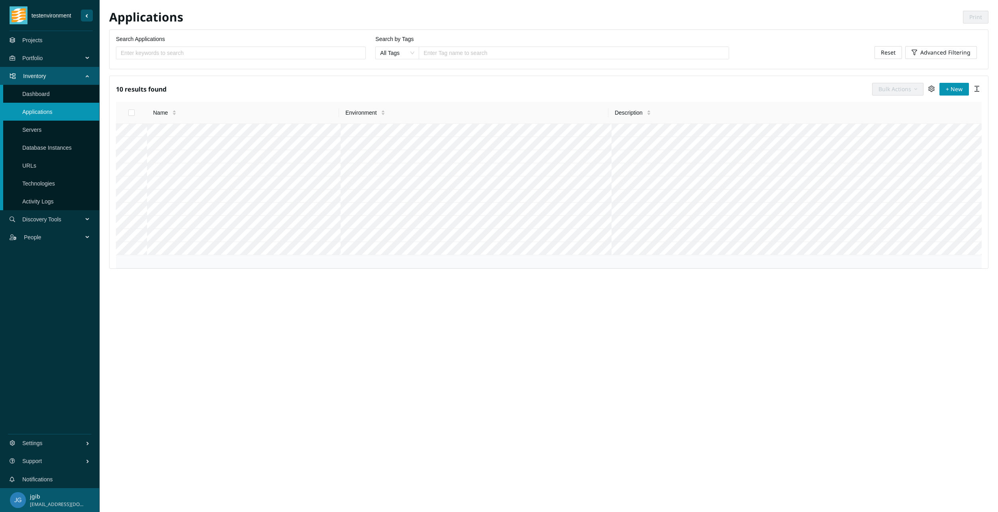
click at [54, 224] on span "Discovery Tools" at bounding box center [54, 220] width 64 height 24
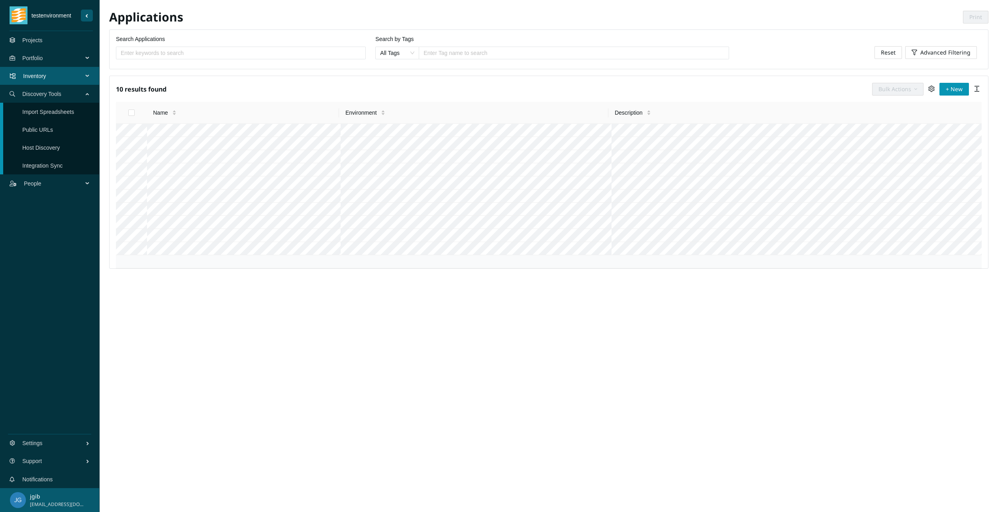
click at [43, 112] on link "Import Spreadsheets" at bounding box center [48, 112] width 52 height 6
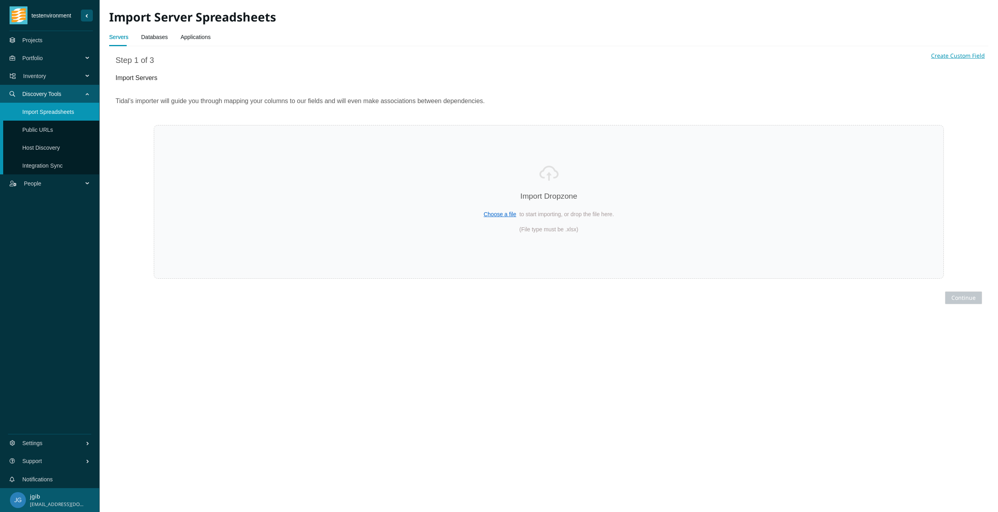
select select "Host Name"
select select "Description"
select select "FQDN"
select select "Environment name"
select select "Assigned ID"
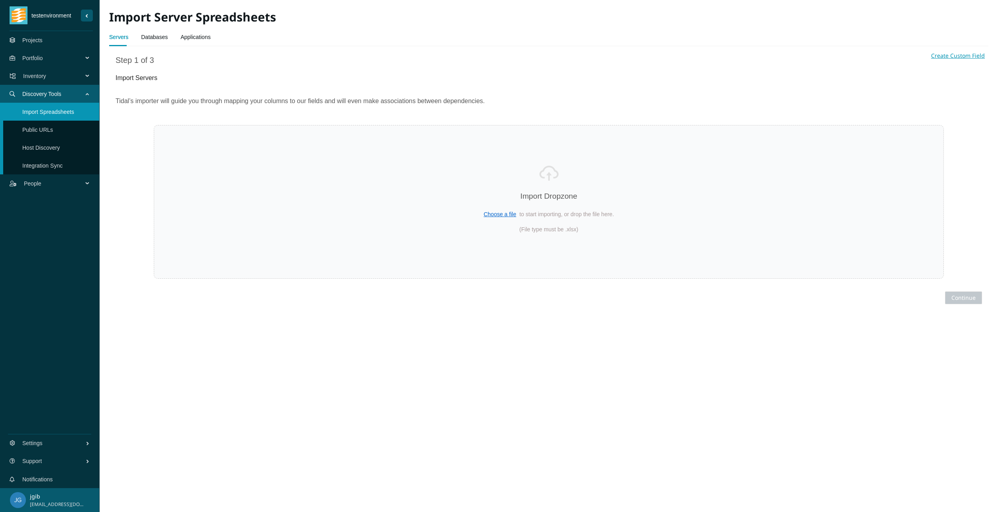
select select "RAM Allocated ([GEOGRAPHIC_DATA])"
select select "Storage Allocated (GB)"
select select "Storage Used ([GEOGRAPHIC_DATA])"
select select "Role"
select select "Logical CPU Count"
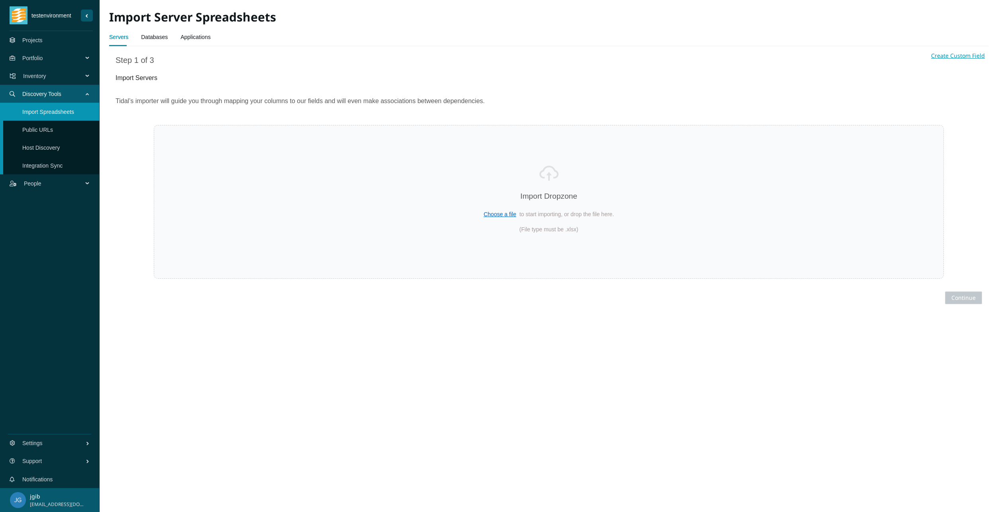
select select "RAM Used ([GEOGRAPHIC_DATA])"
select select "CPU Name"
select select "Operating System"
select select "Operating System Version"
select select "IP Addresses address"
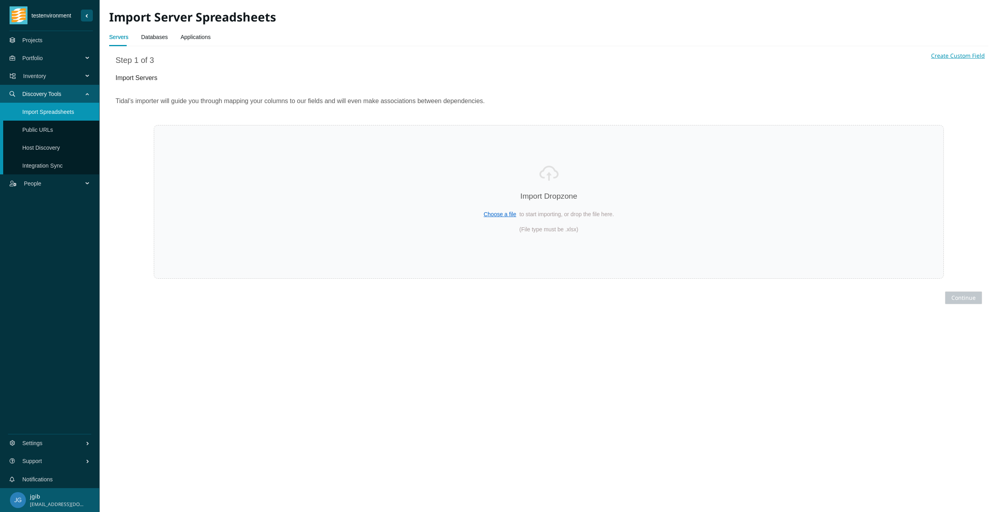
select select "Migrated"
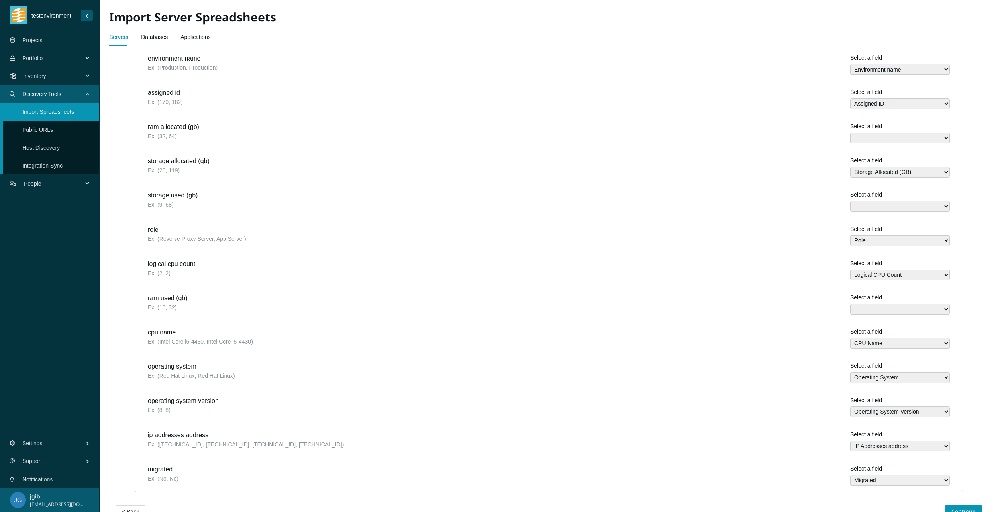
scroll to position [277, 0]
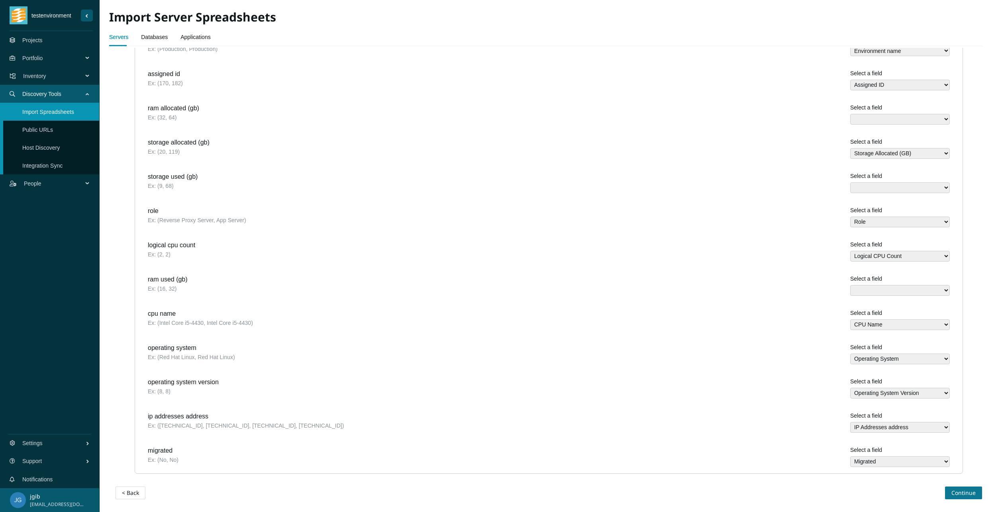
click at [961, 492] on span "Continue" at bounding box center [963, 493] width 24 height 9
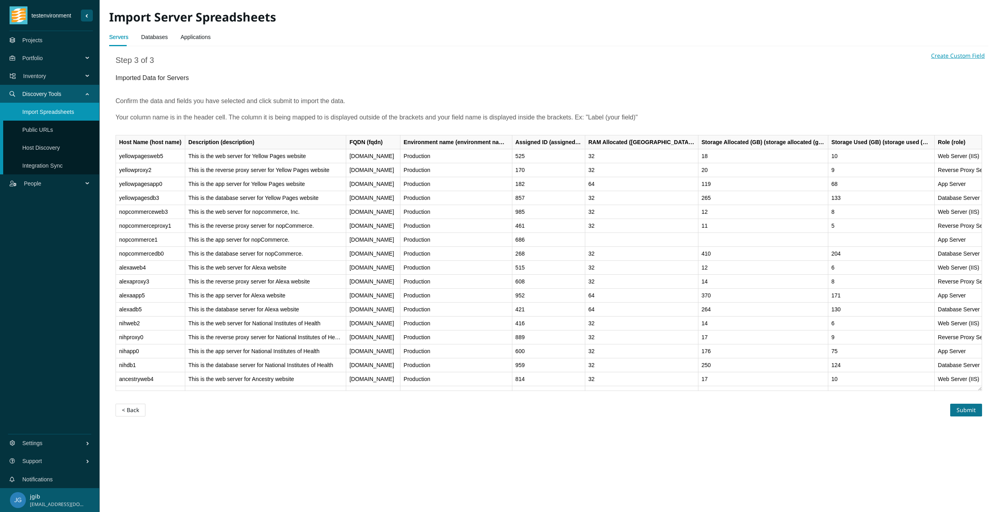
click at [966, 412] on span "Submit" at bounding box center [966, 410] width 19 height 9
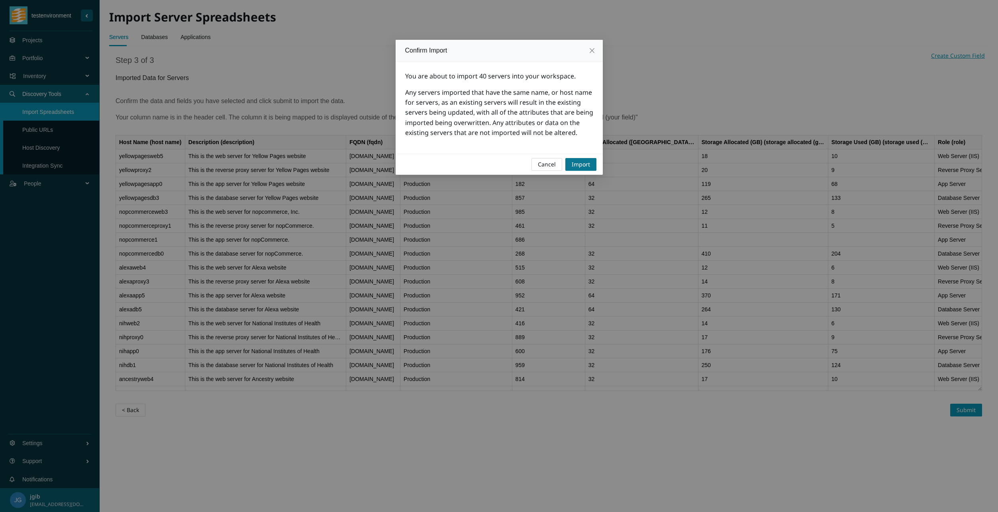
click at [589, 162] on span "Import" at bounding box center [581, 164] width 18 height 9
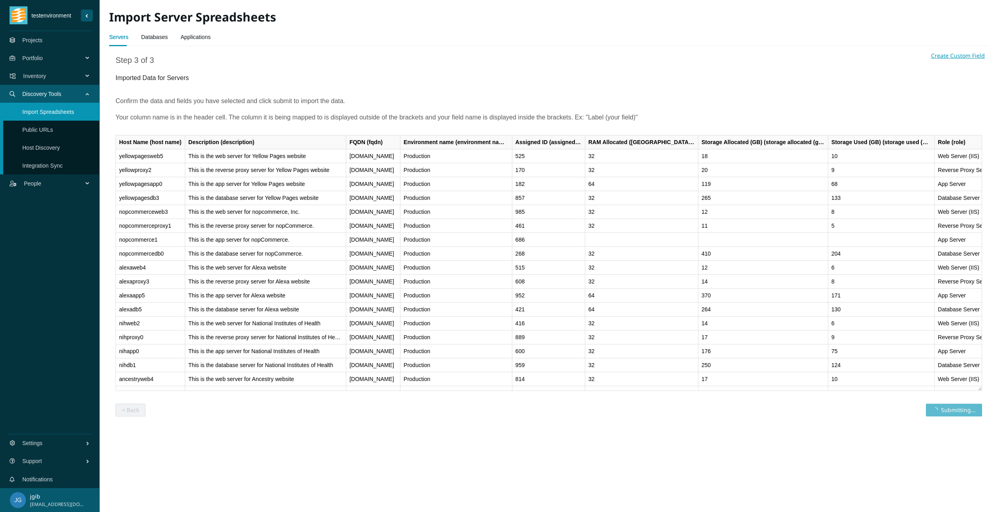
click at [153, 36] on link "Databases" at bounding box center [154, 37] width 27 height 16
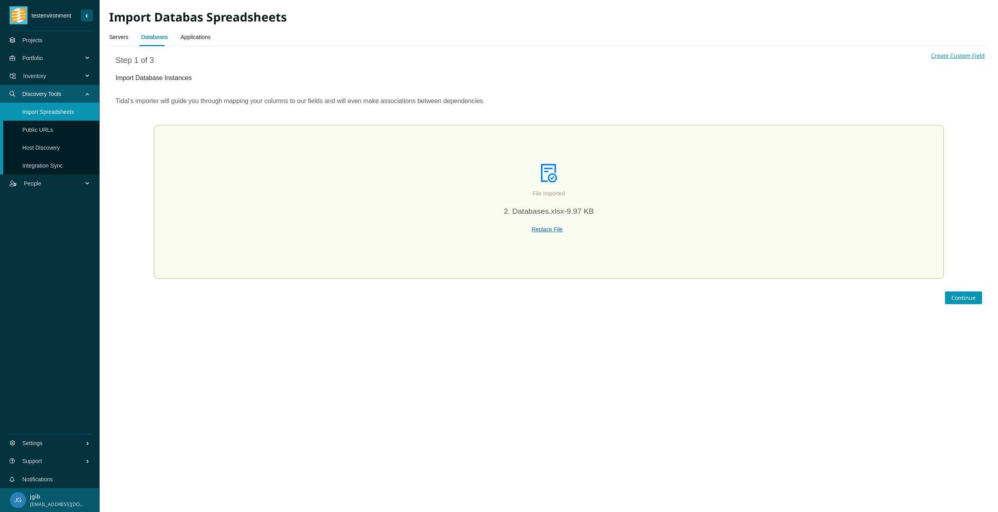
select select "Name"
select select "Description"
select select "Environment name"
select select "Database Path"
select select "Database Size (MB)"
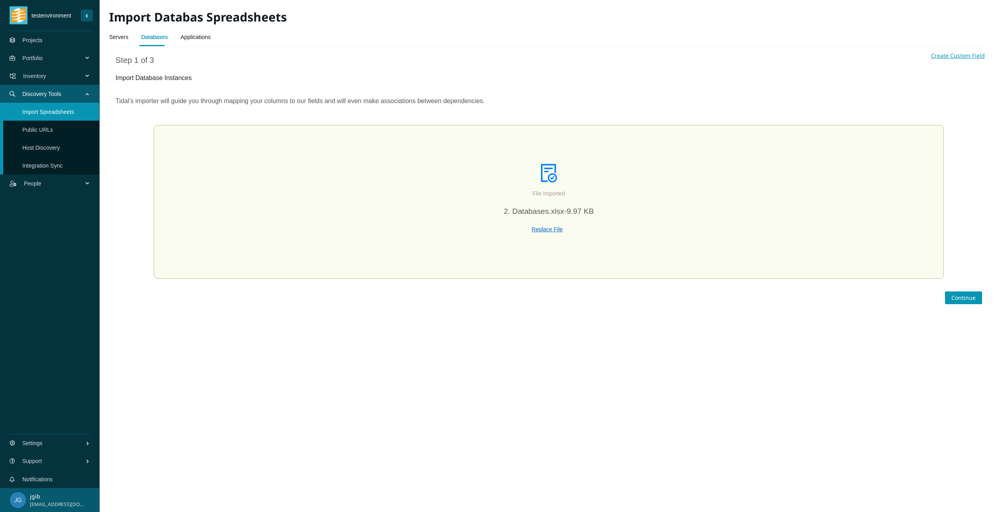
select select "Server host name"
select select "Migrated"
select select "Database Engine name"
select select "Database Version"
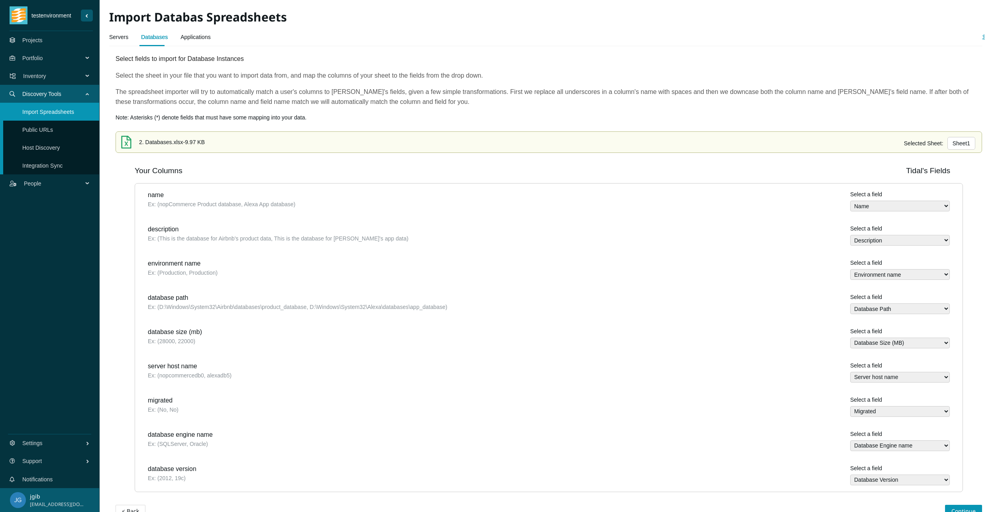
scroll to position [37, 0]
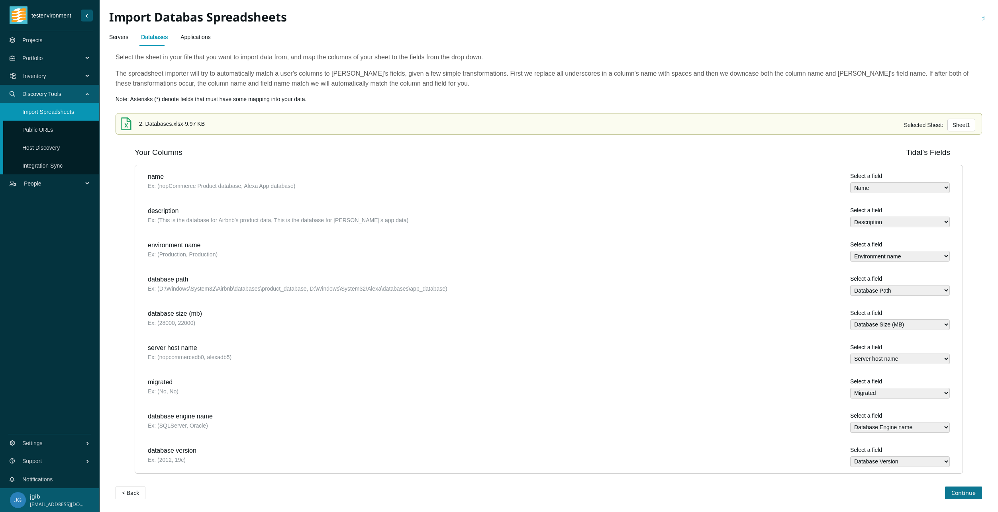
click at [966, 493] on span "Continue" at bounding box center [963, 493] width 24 height 9
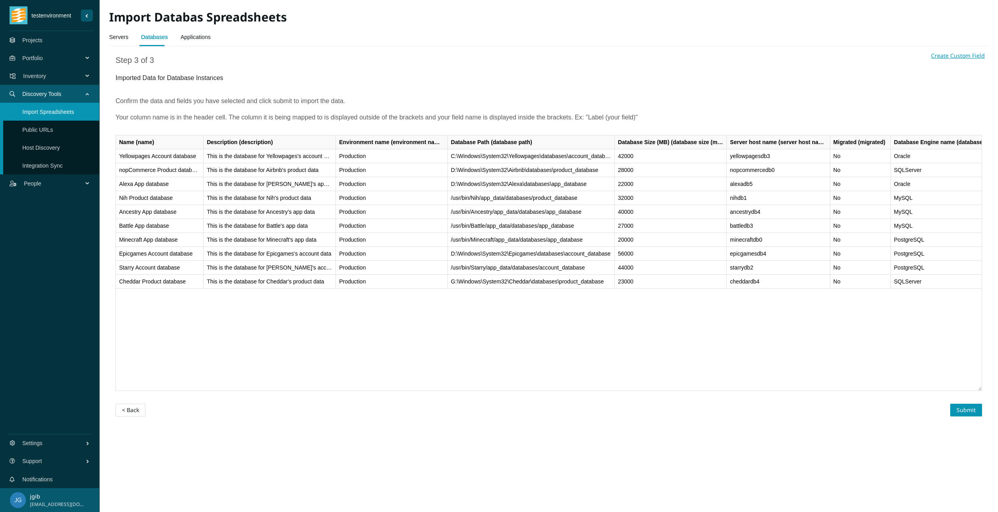
scroll to position [0, 0]
click at [970, 412] on span "Submit" at bounding box center [966, 410] width 19 height 9
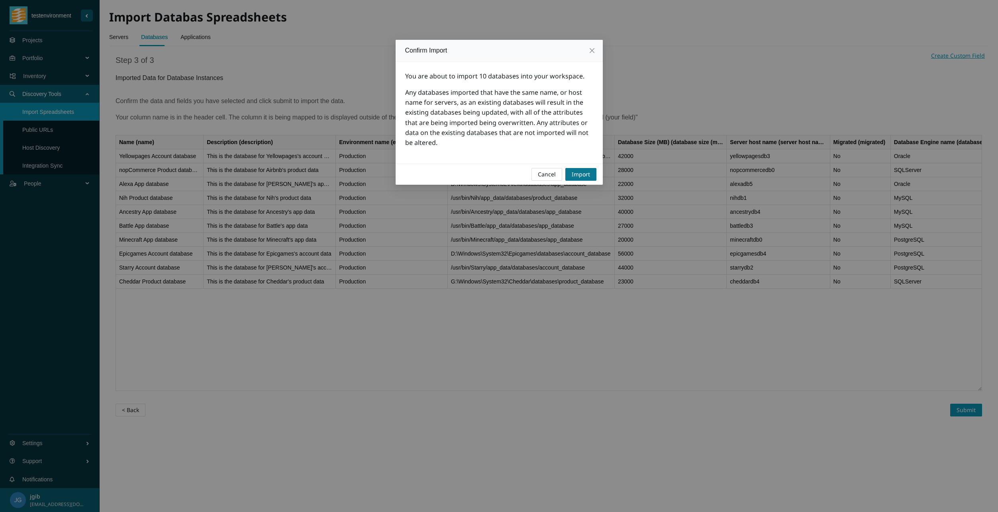
click at [582, 169] on button "Import" at bounding box center [580, 174] width 31 height 13
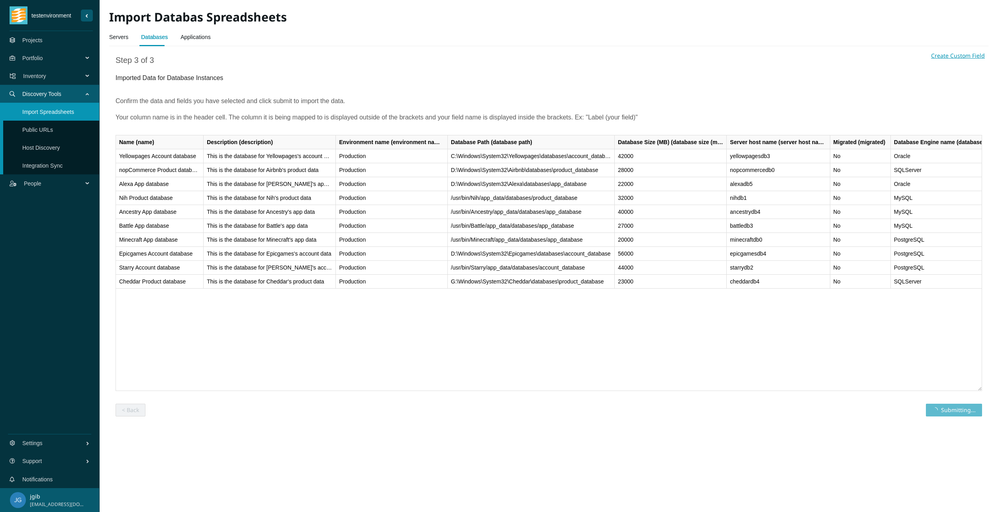
click at [196, 32] on link "Applications" at bounding box center [195, 37] width 30 height 16
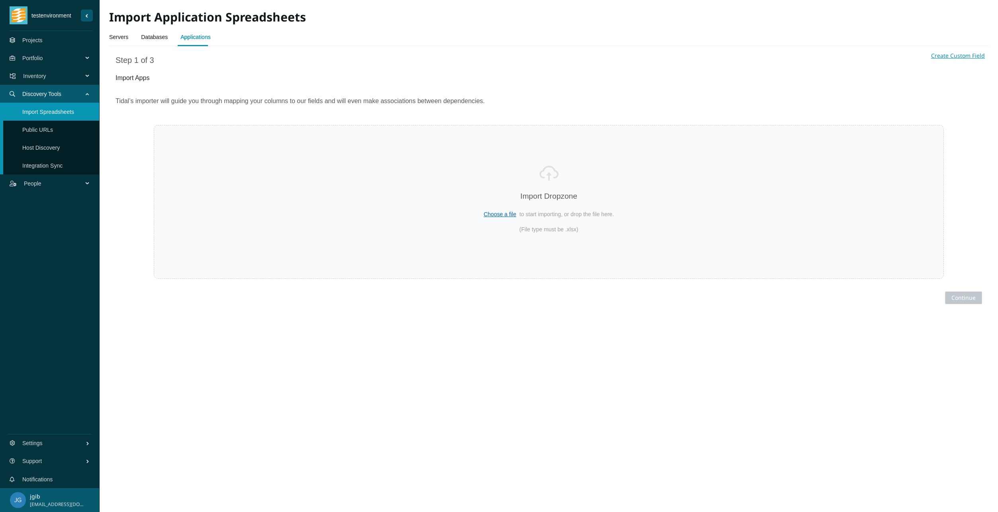
select select "Name"
select select "Description"
select select "URLs"
select select "Business Owner name"
select select "Regulated Requirements"
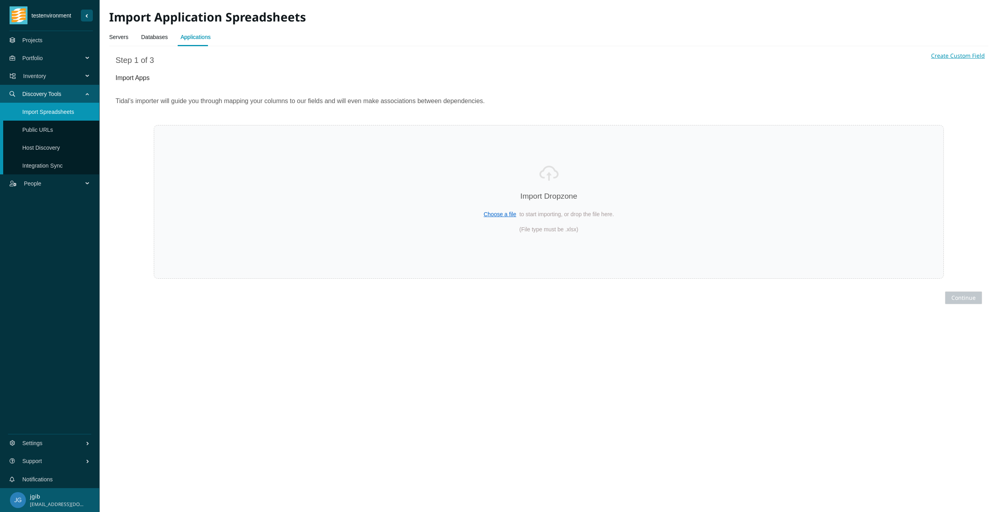
select select "Person Hours Saved"
select select "Technical Lead name"
select select "Annual Hosting Costs"
select select "Total Users"
select select "Annual Staff Costs"
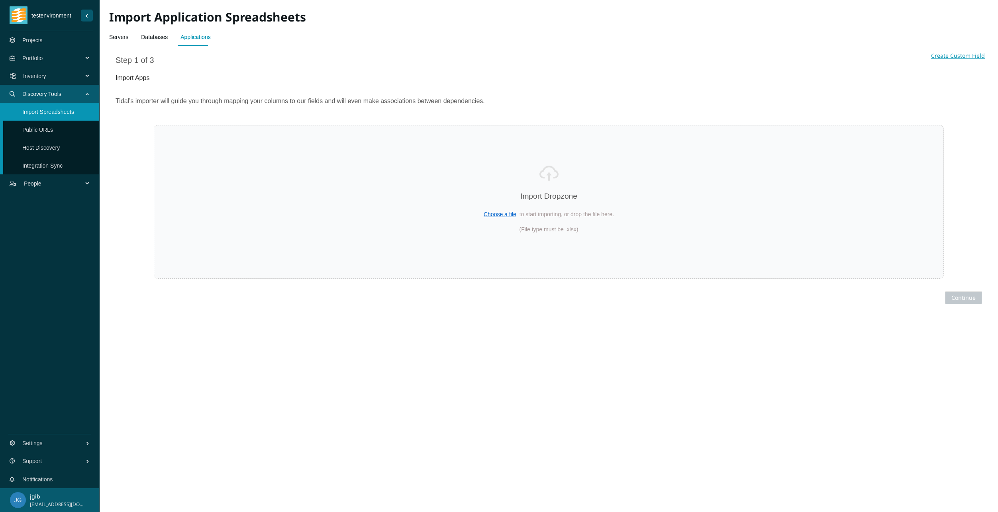
select select "Revenue"
select select "Transition Type"
select select "Environment name"
select select "Frequency Of Deployments"
select select "Uptime Requirements"
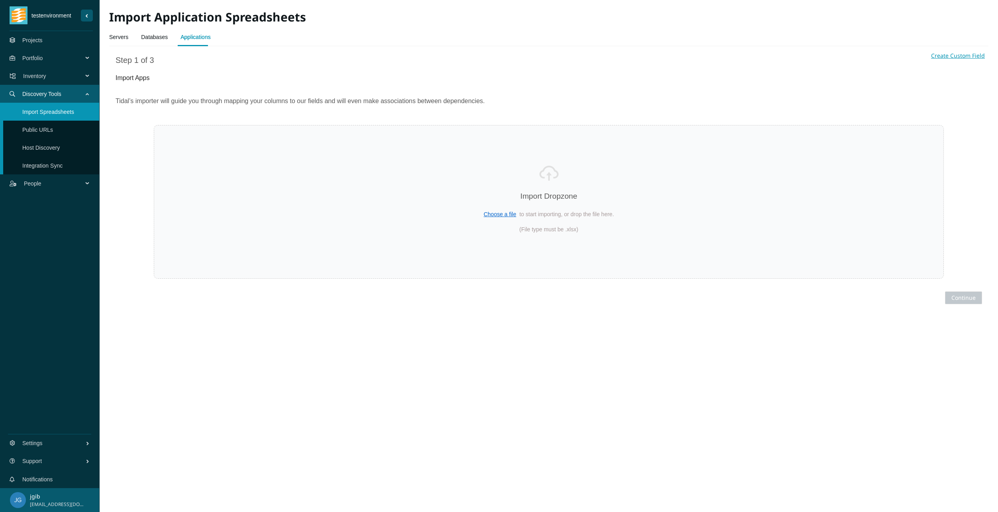
select select "Data Sensitivity"
select select "Source Code Controlled"
select select "Continuous Delivery"
select select "Can Run On Linux"
select select "PII"
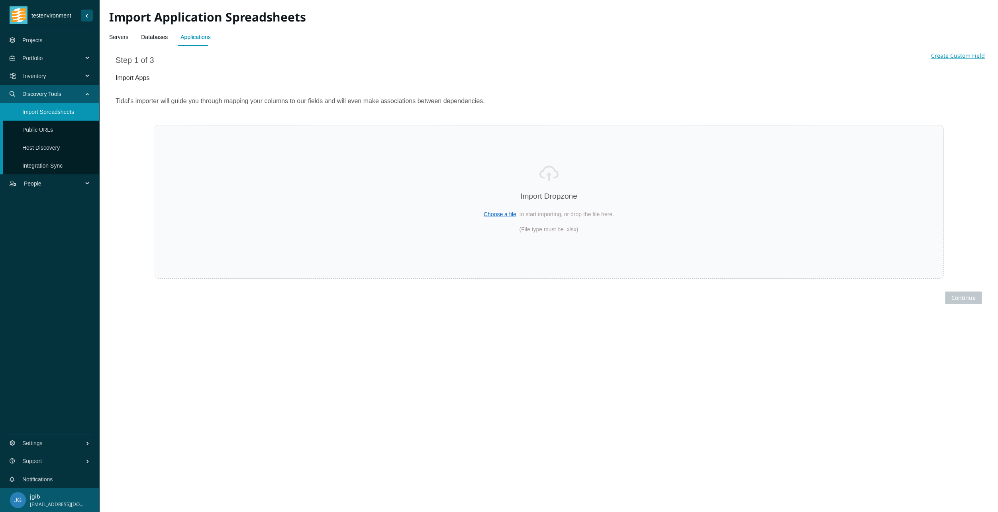
select select "Legal Holds"
select select "COTS"
select select "Business Continuity Plan"
select select "End Of Support Date"
select select "Dependencies"
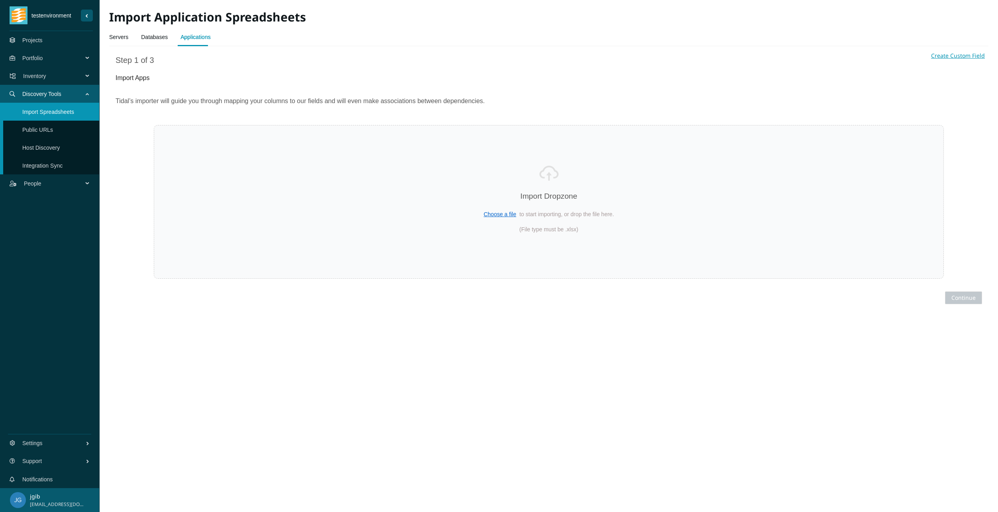
select select "Server host names"
select select "Database Instance names"
select select "Estimated Migration Cost"
select select "Forecasted Cost (Annually)"
select select "Replatform Cost (Annually)"
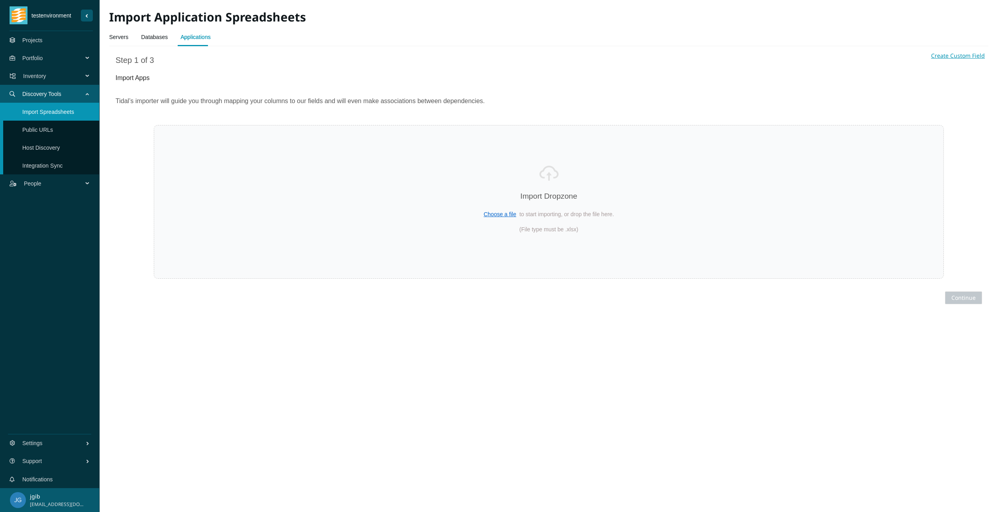
select select "Rehost Cost (Annually)"
select select "Repurchase Cost (Annually)"
select select "Migrated"
select select "Cloud names"
select select "Source Code Location"
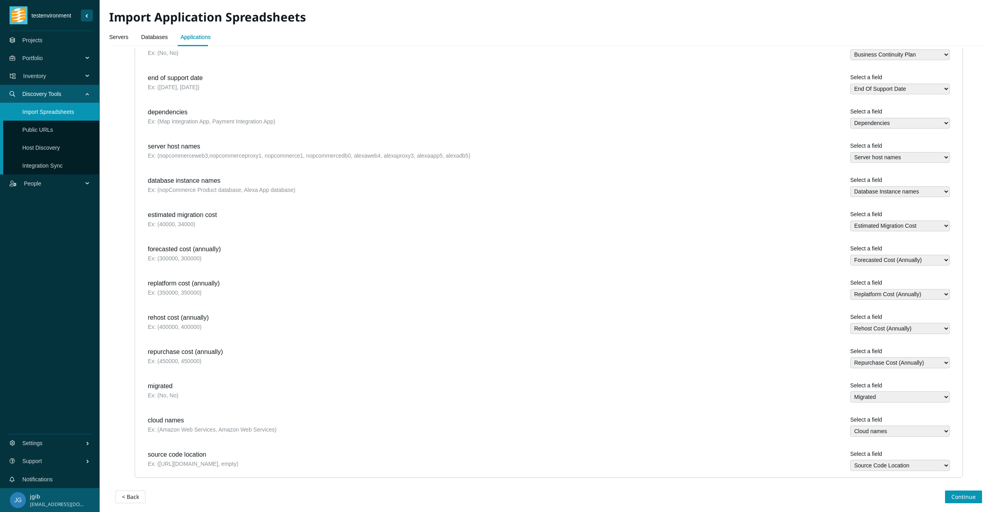
scroll to position [928, 0]
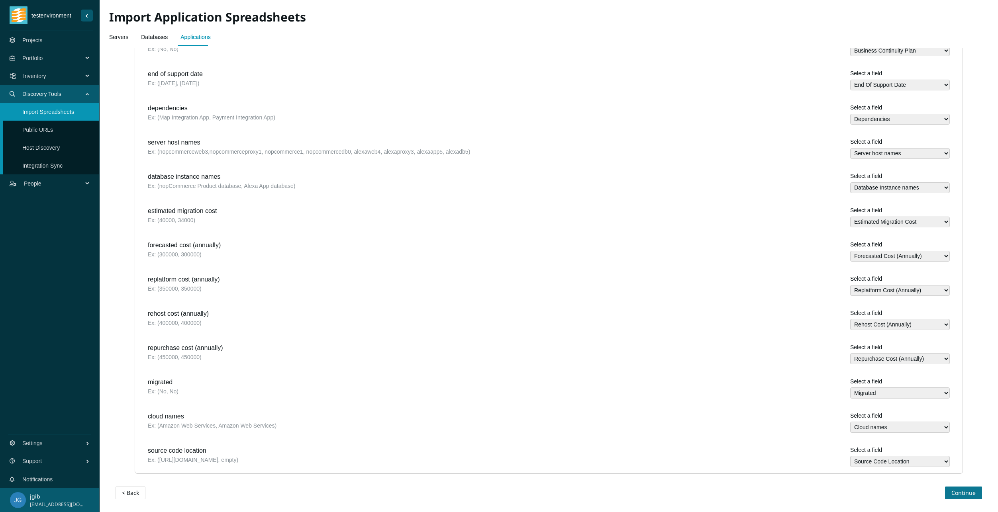
click at [952, 496] on span "Continue" at bounding box center [963, 493] width 24 height 9
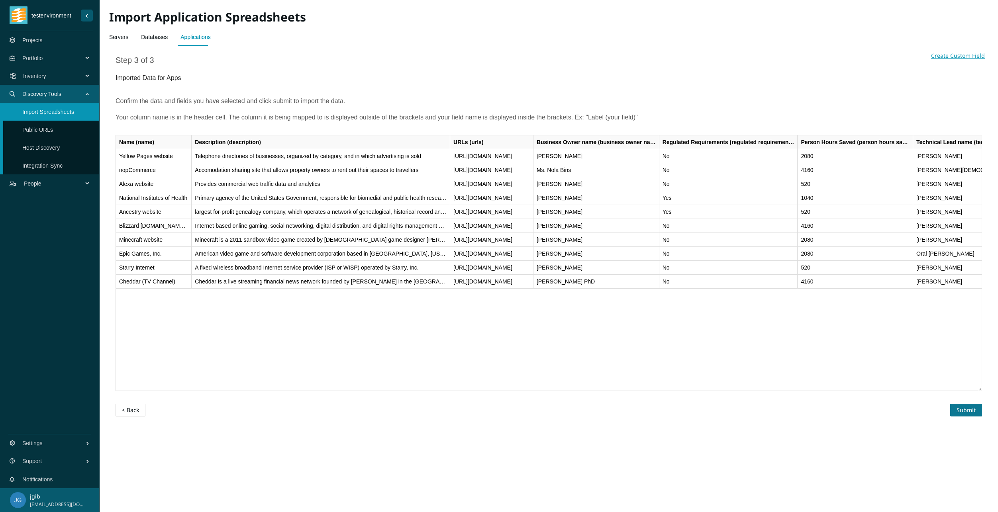
click at [971, 409] on span "Submit" at bounding box center [966, 410] width 19 height 9
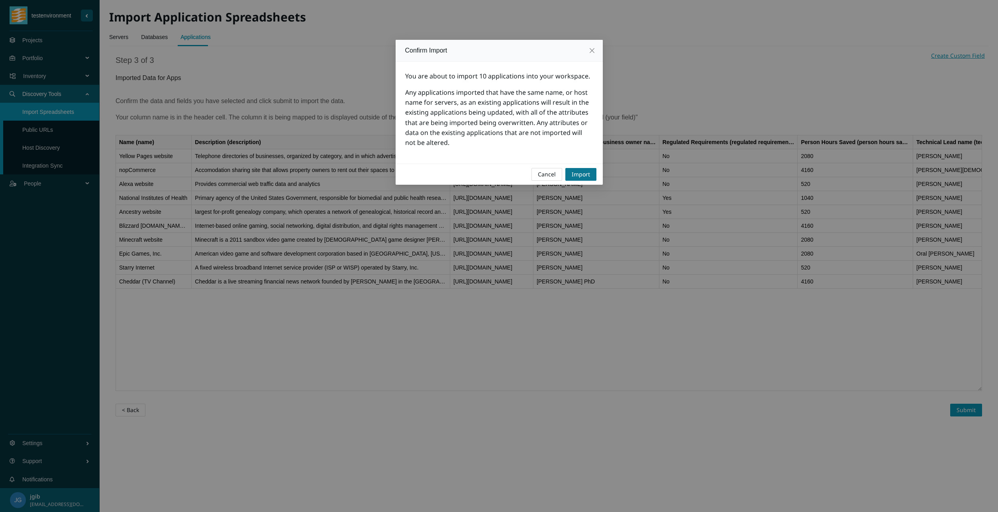
click at [580, 178] on span "Import" at bounding box center [581, 174] width 18 height 9
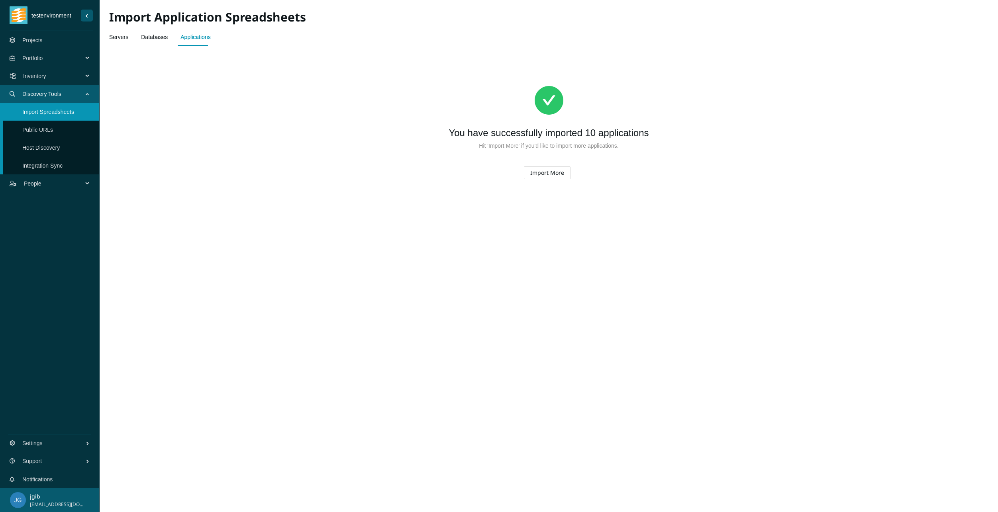
drag, startPoint x: 917, startPoint y: 321, endPoint x: 857, endPoint y: 93, distance: 235.7
click at [917, 321] on main "Import Application Spreadsheets Servers Databases Applications You have success…" at bounding box center [549, 256] width 898 height 512
click at [421, 442] on main "Import Application Spreadsheets Servers Databases Applications You have success…" at bounding box center [549, 256] width 898 height 512
click at [49, 188] on span "People" at bounding box center [55, 184] width 62 height 24
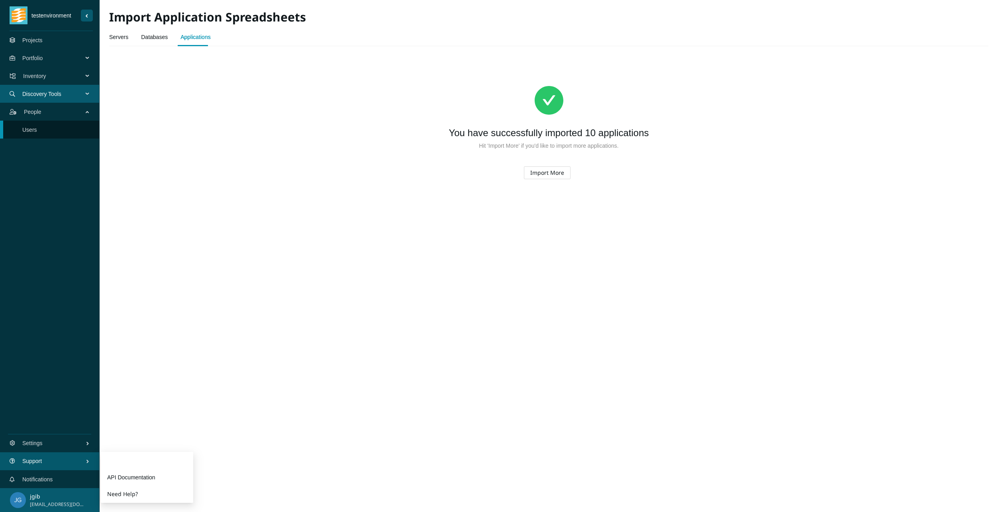
click at [113, 463] on link "Guides" at bounding box center [147, 461] width 80 height 16
